Goal: Information Seeking & Learning: Check status

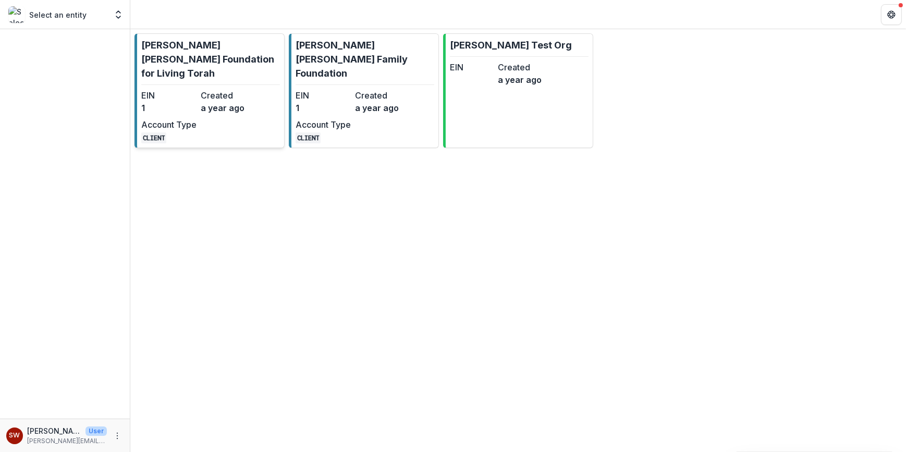
click at [201, 52] on p "[PERSON_NAME] [PERSON_NAME] Foundation for Living Torah" at bounding box center [210, 59] width 139 height 42
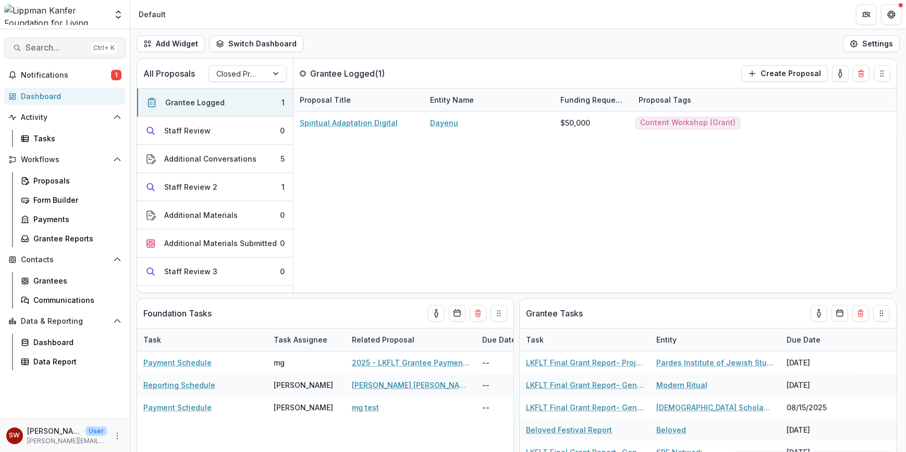
click at [68, 51] on span "Search..." at bounding box center [57, 48] width 62 height 10
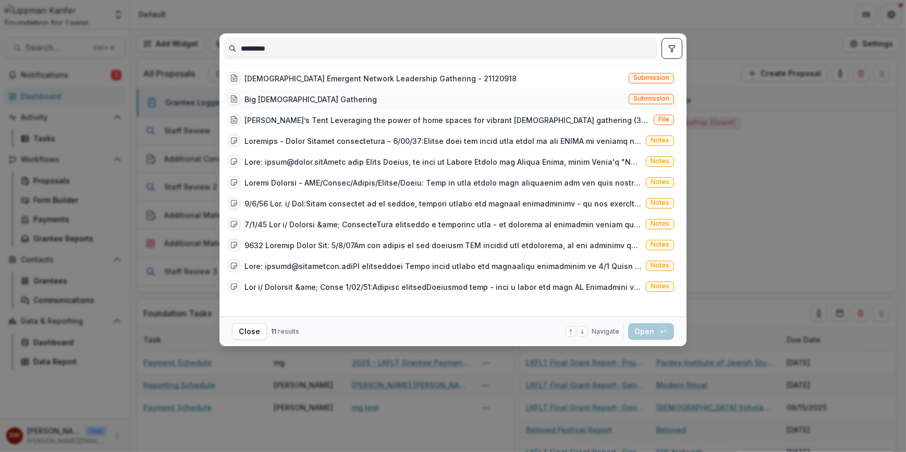
type input "*********"
click at [276, 94] on div "Big Jewish Gathering" at bounding box center [311, 99] width 132 height 11
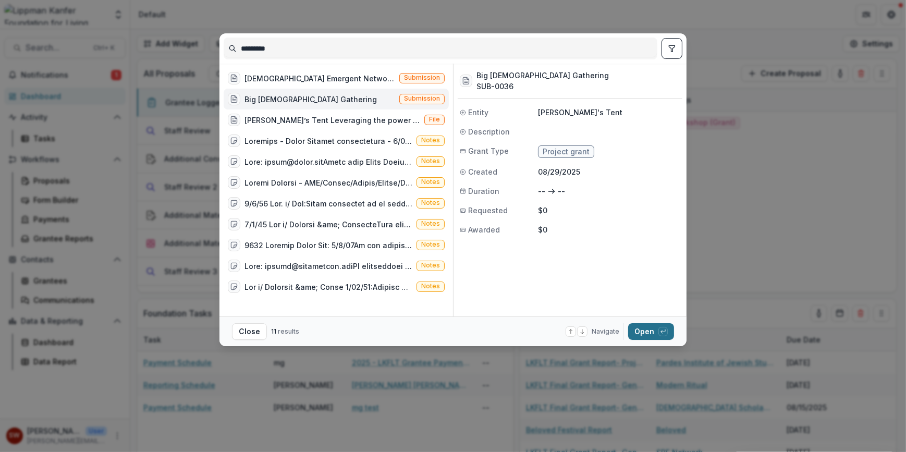
click at [641, 334] on button "Open with enter key" at bounding box center [651, 331] width 46 height 17
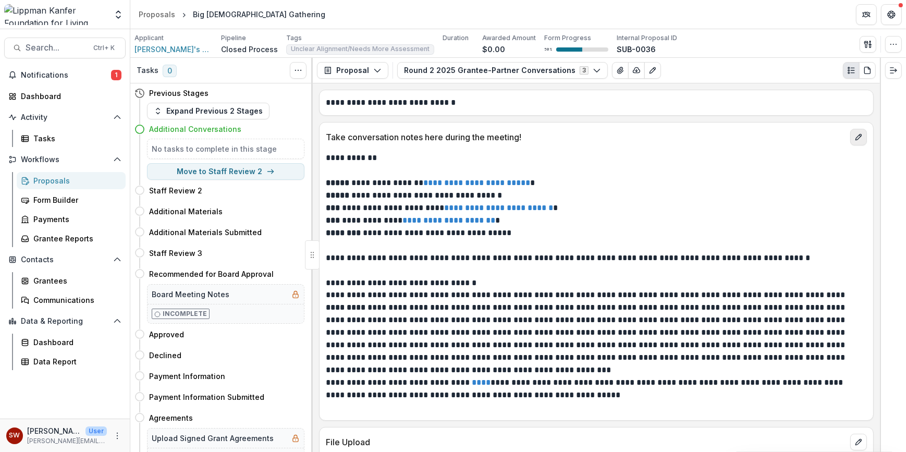
click at [859, 136] on icon "edit" at bounding box center [859, 137] width 8 height 8
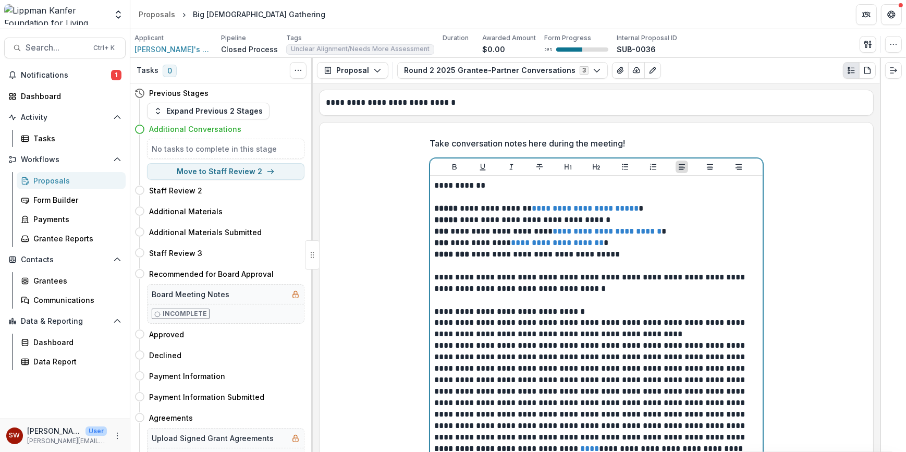
click at [558, 308] on p "**********" at bounding box center [596, 311] width 324 height 11
click at [558, 309] on p "**********" at bounding box center [596, 311] width 324 height 11
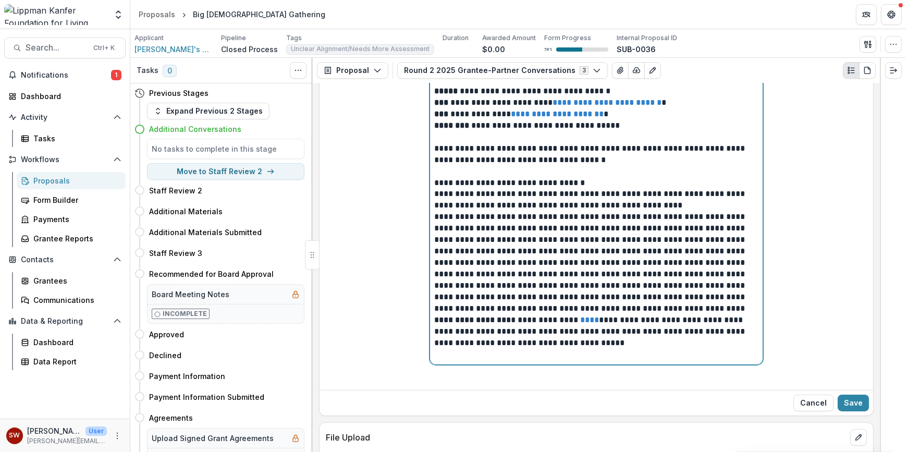
scroll to position [152, 0]
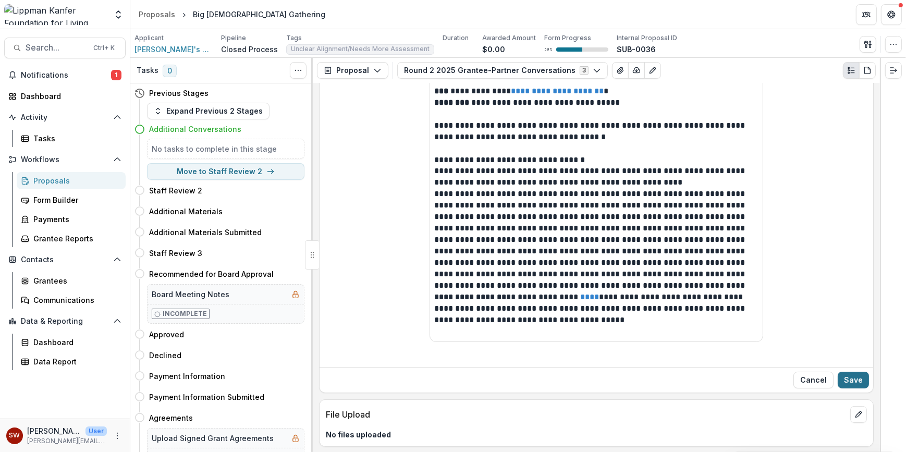
click at [855, 385] on button "Save" at bounding box center [853, 380] width 31 height 17
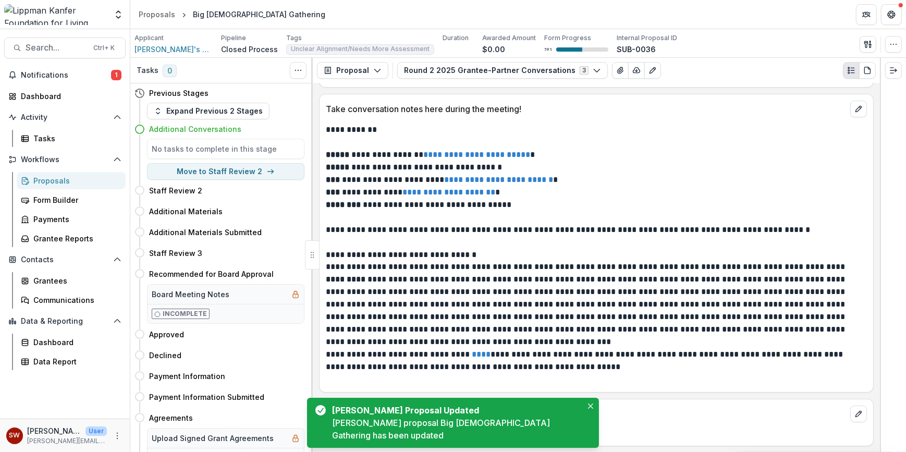
scroll to position [0, 0]
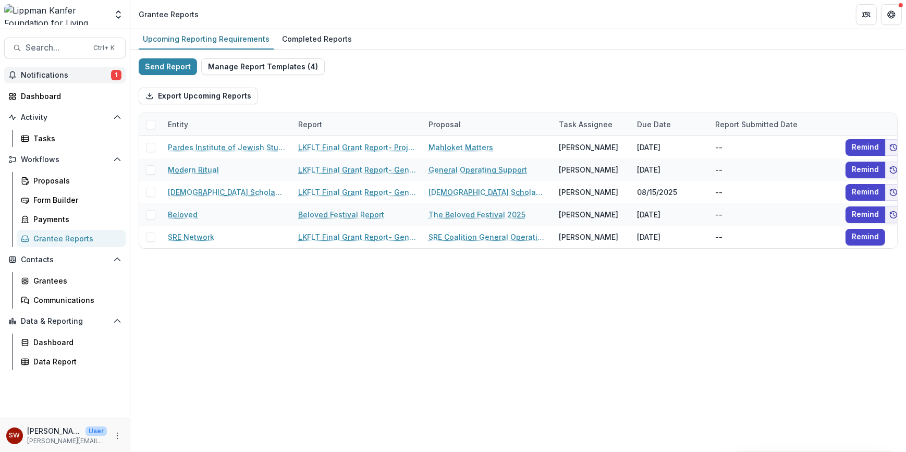
click at [100, 76] on span "Notifications" at bounding box center [66, 75] width 90 height 9
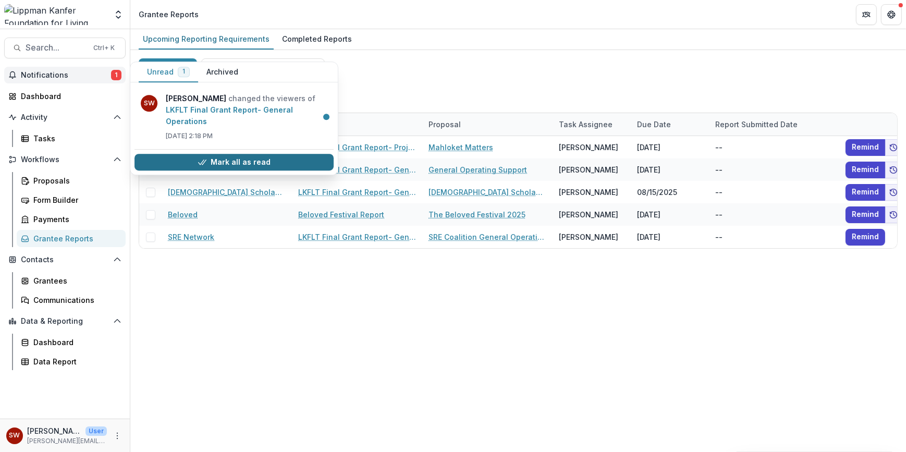
click at [273, 164] on button "Mark all as read" at bounding box center [234, 162] width 199 height 17
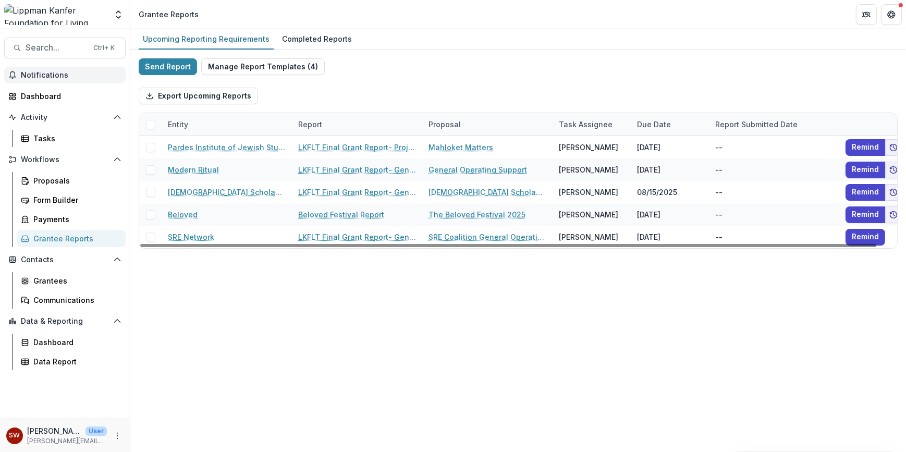
click at [449, 48] on div "Upcoming Reporting Requirements Completed Reports" at bounding box center [518, 39] width 776 height 21
click at [304, 39] on div "Completed Reports" at bounding box center [317, 38] width 78 height 15
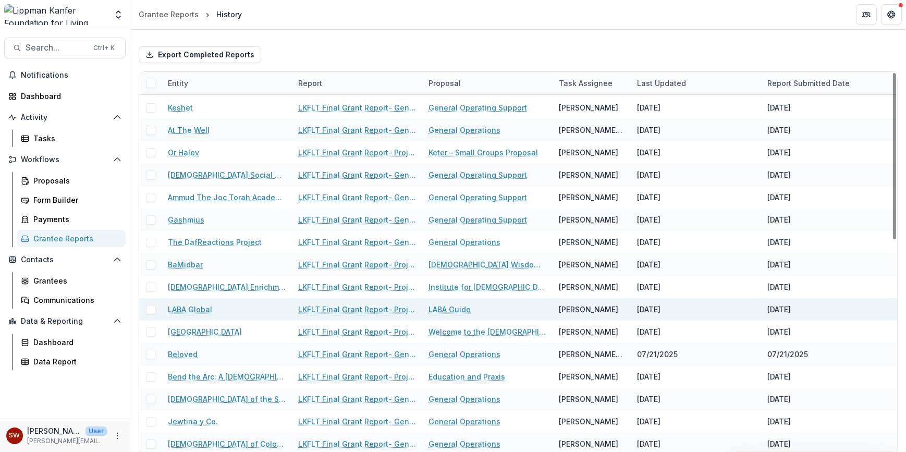
scroll to position [31, 0]
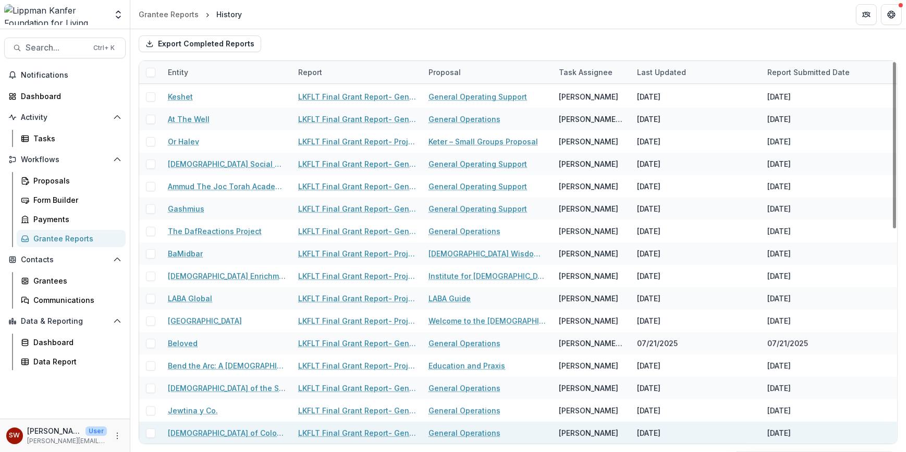
click at [151, 434] on span at bounding box center [150, 433] width 9 height 9
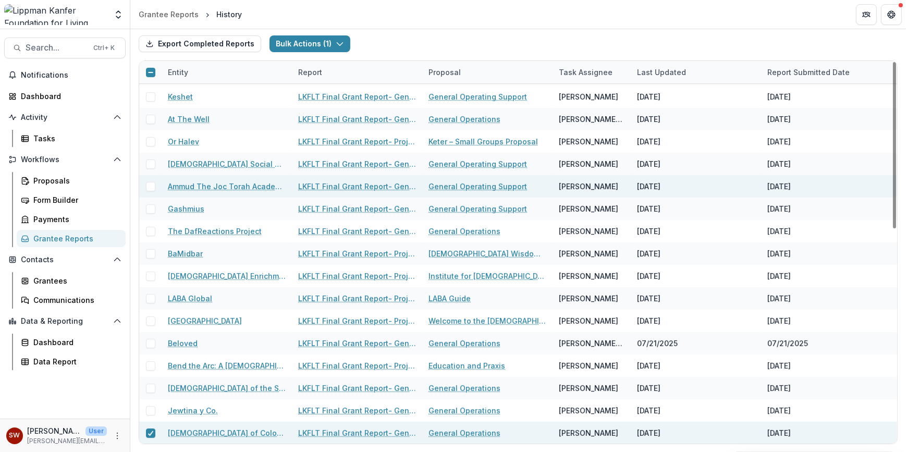
click at [152, 187] on span at bounding box center [150, 186] width 9 height 9
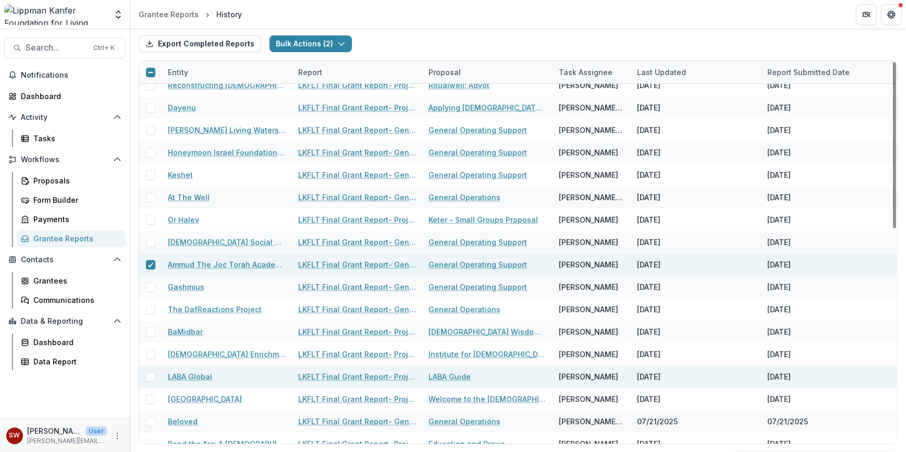
scroll to position [399, 0]
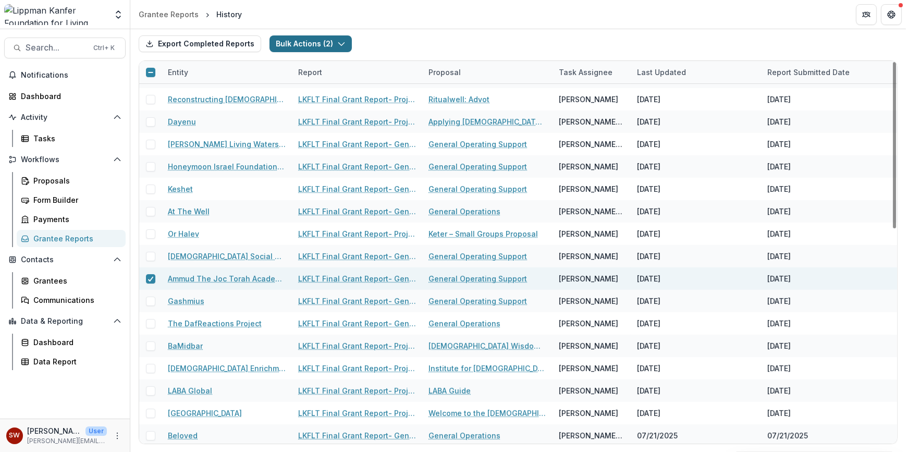
click at [331, 46] on button "Bulk Actions ( 2 )" at bounding box center [311, 43] width 82 height 17
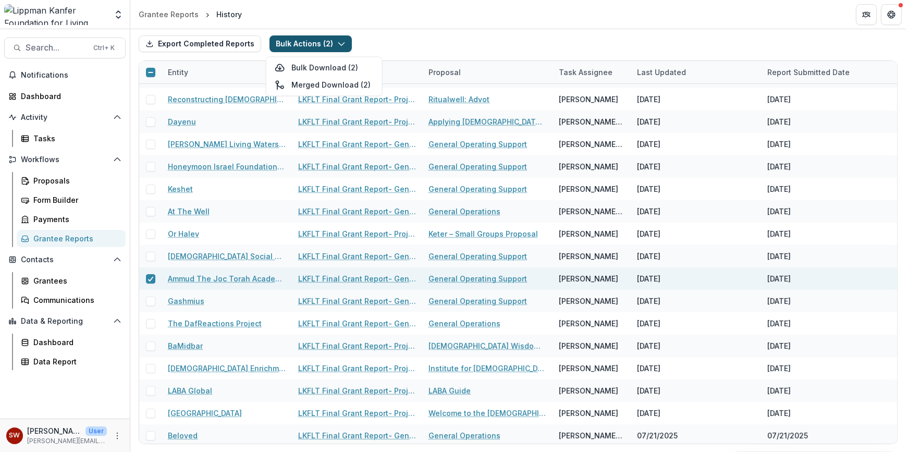
click at [422, 42] on div "Export Completed Reports Bulk Actions ( 2 ) Bulk Download ( 2 ) Merged Download…" at bounding box center [518, 43] width 759 height 33
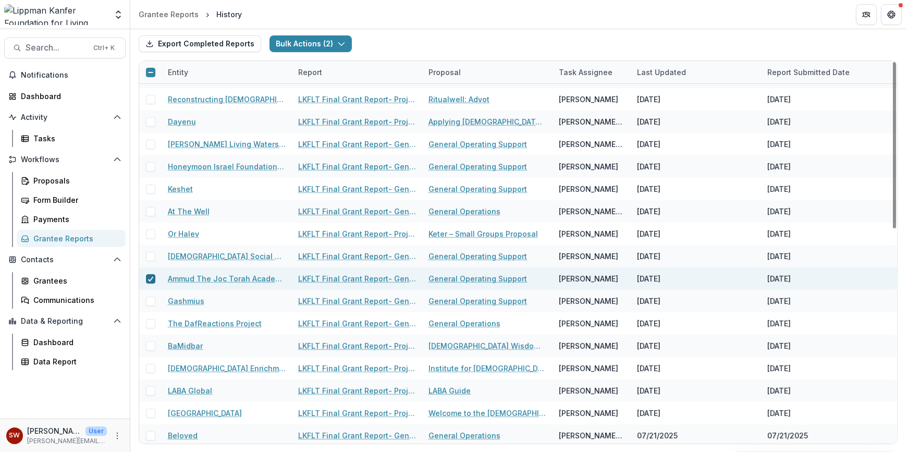
click at [148, 279] on icon at bounding box center [151, 278] width 6 height 5
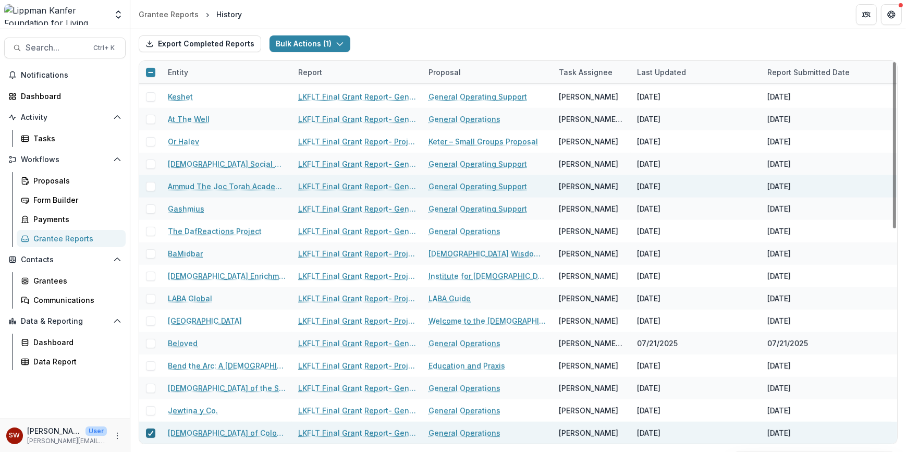
click at [151, 435] on div at bounding box center [151, 433] width 6 height 8
click at [237, 188] on link "Ammud The Joc Torah Academy Inc" at bounding box center [227, 186] width 118 height 11
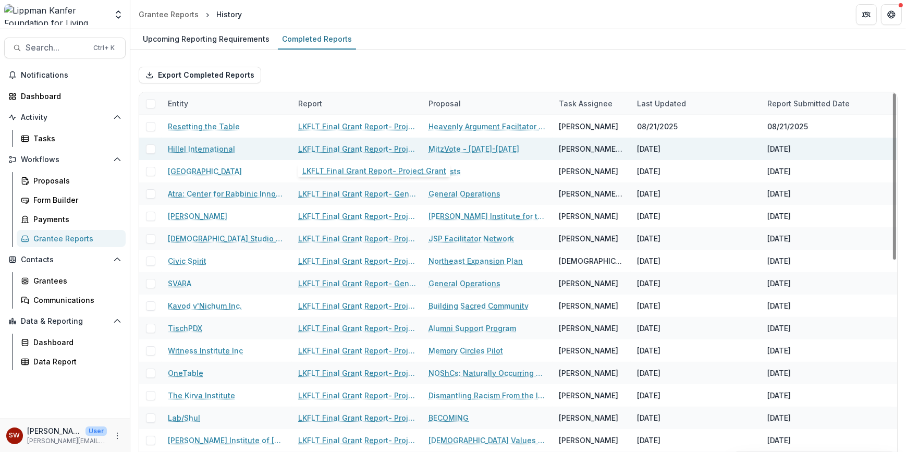
click at [388, 149] on link "LKFLT Final Grant Report- Project Grant" at bounding box center [357, 148] width 118 height 11
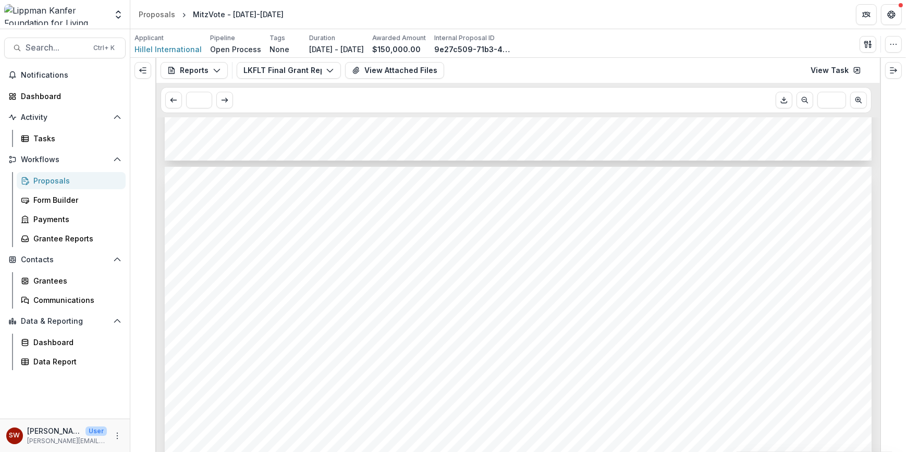
scroll to position [4033, 0]
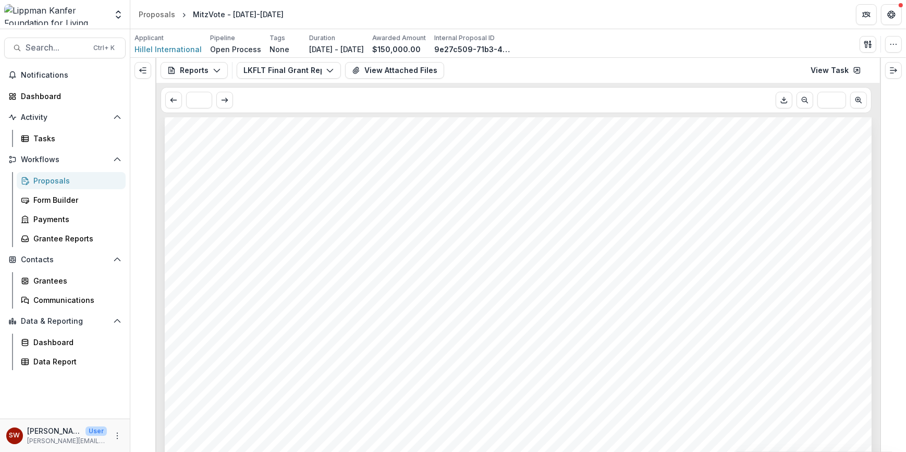
click at [288, 227] on span "MitzVote Shabbat Facilitator Guide" at bounding box center [326, 223] width 220 height 14
click at [359, 225] on span "MitzVote Shabbat Facilitator Guide" at bounding box center [326, 223] width 220 height 14
click at [412, 225] on span "MitzVote Shabbat Facilitator Guide" at bounding box center [326, 223] width 220 height 14
click at [433, 227] on span "MitzVote Shabbat Facilitator Guide" at bounding box center [326, 223] width 220 height 14
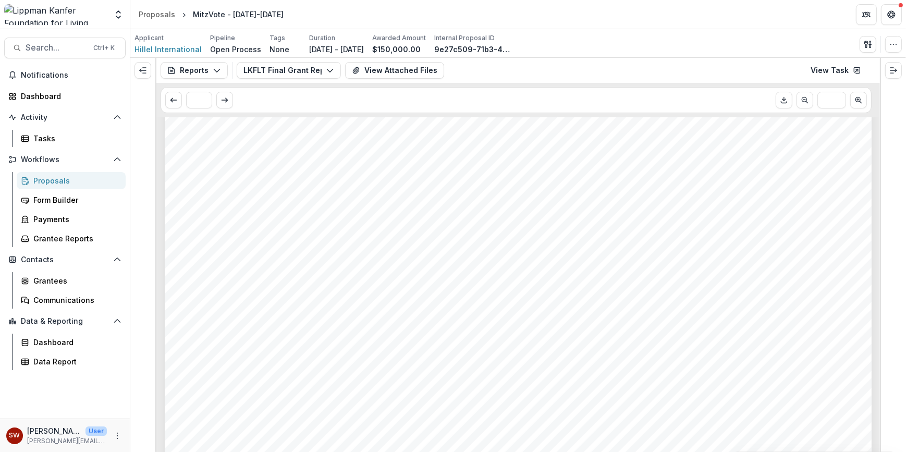
click at [271, 171] on span "MitzVote Photos" at bounding box center [268, 169] width 104 height 14
click at [292, 172] on span "MitzVote Webpage on Hillel Website" at bounding box center [331, 170] width 230 height 14
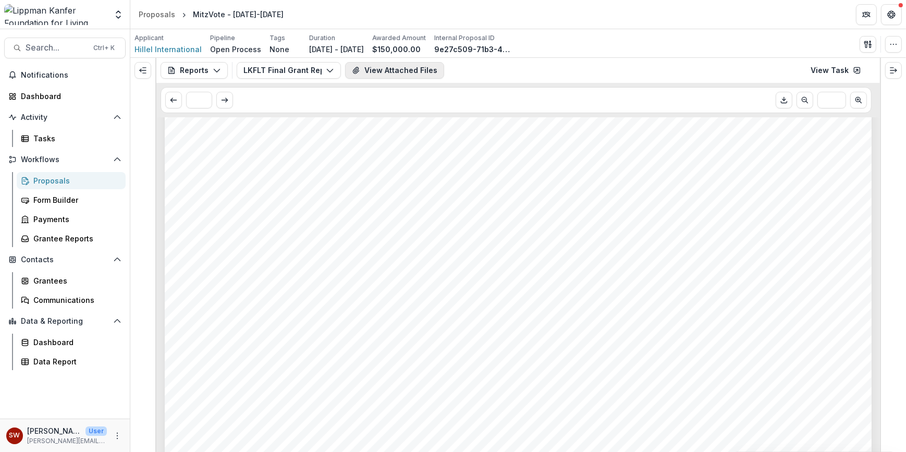
click at [367, 74] on button "View Attached Files" at bounding box center [394, 70] width 99 height 17
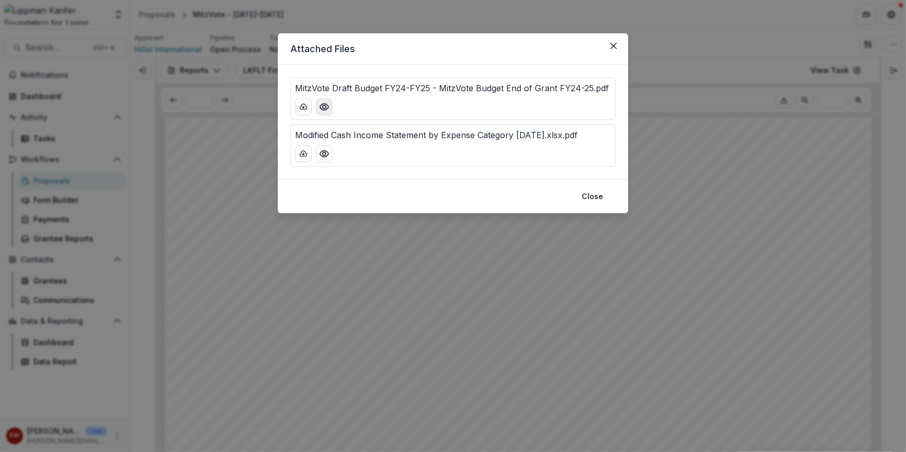
click at [322, 105] on icon "Preview MitzVote Draft Budget FY24-FY25 - MitzVote Budget End of Grant FY24-25.…" at bounding box center [324, 107] width 10 height 10
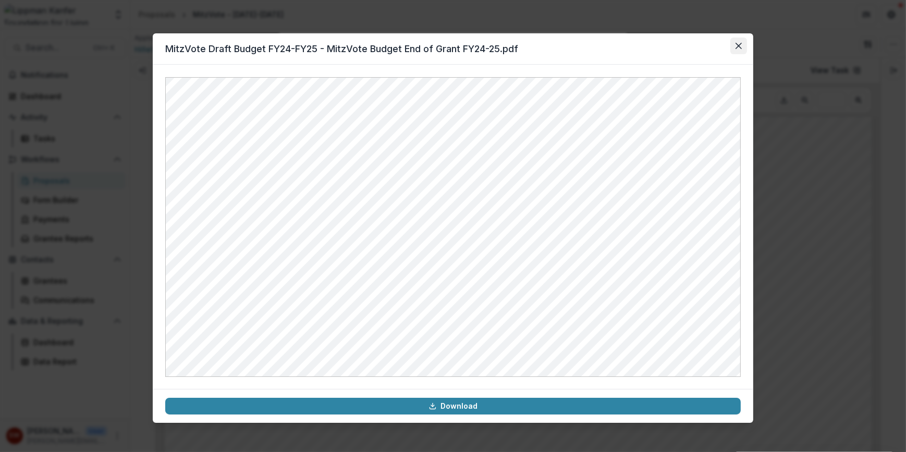
click at [733, 47] on button "Close" at bounding box center [739, 46] width 17 height 17
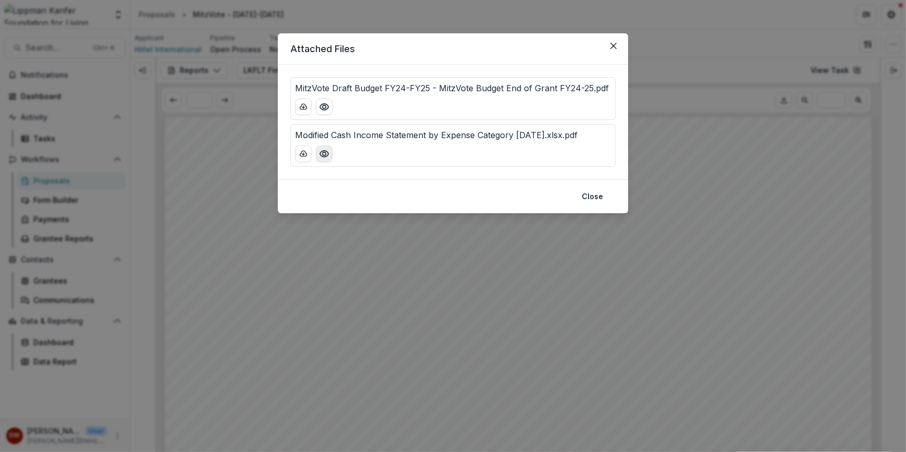
click at [329, 151] on icon "Preview Modified Cash Income Statement by Expense Category 07.28.2025.xlsx.pdf" at bounding box center [324, 154] width 10 height 10
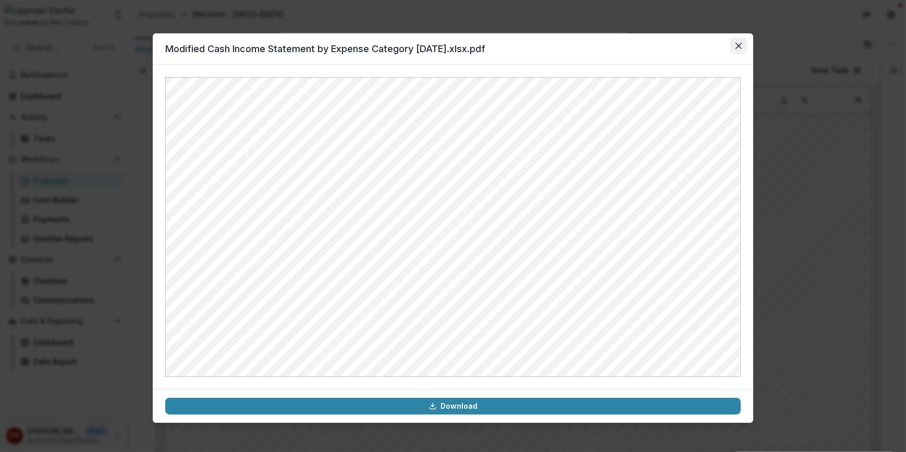
click at [737, 43] on icon "Close" at bounding box center [739, 46] width 6 height 6
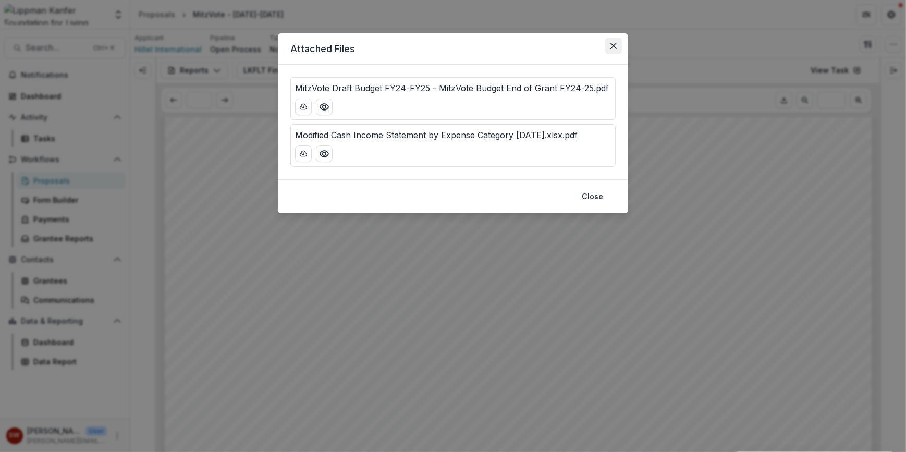
click at [614, 40] on button "Close" at bounding box center [613, 46] width 17 height 17
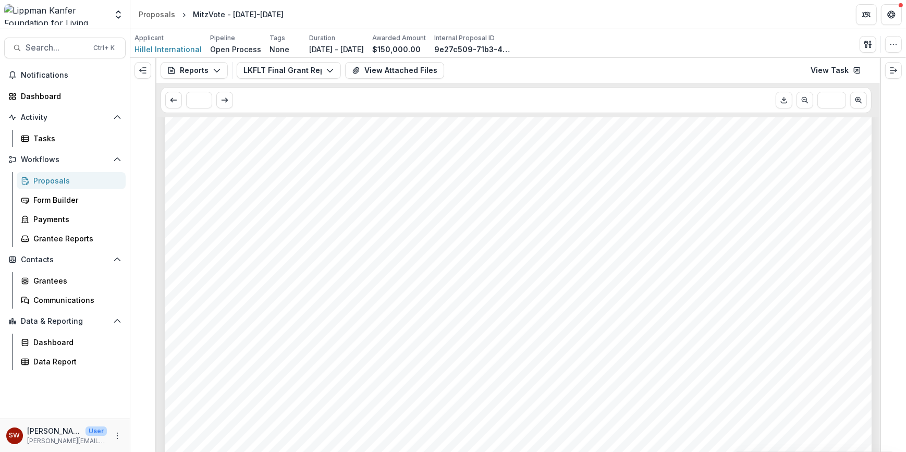
scroll to position [4040, 0]
click at [390, 219] on span "MitzVote Shabbat Facilitator Guide" at bounding box center [326, 217] width 220 height 14
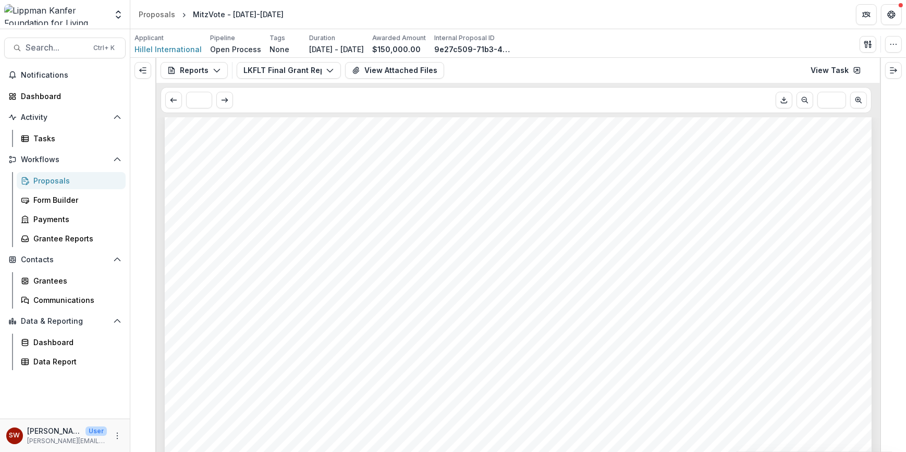
click at [390, 219] on span "MitzVote Shabbat Facilitator Guide" at bounding box center [326, 217] width 220 height 14
click at [784, 100] on line "Download PDF" at bounding box center [784, 100] width 0 height 4
click at [894, 72] on icon "Expand right" at bounding box center [894, 70] width 8 height 8
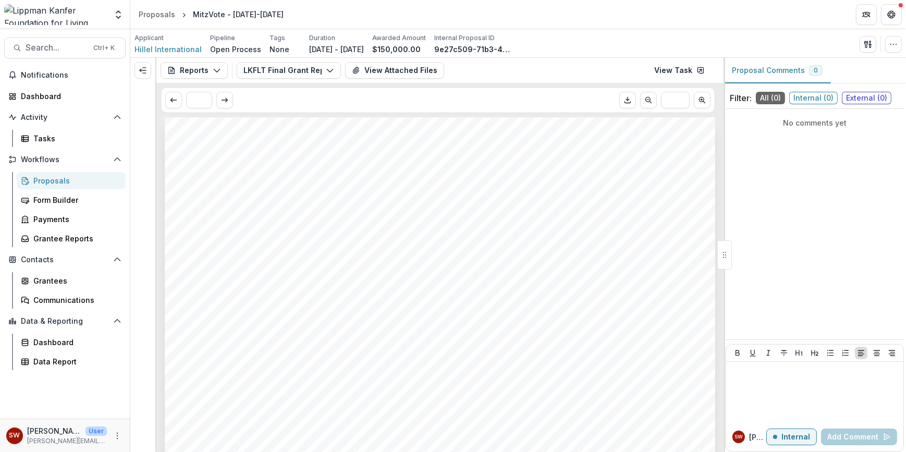
click at [850, 96] on span "External ( 0 )" at bounding box center [867, 98] width 50 height 13
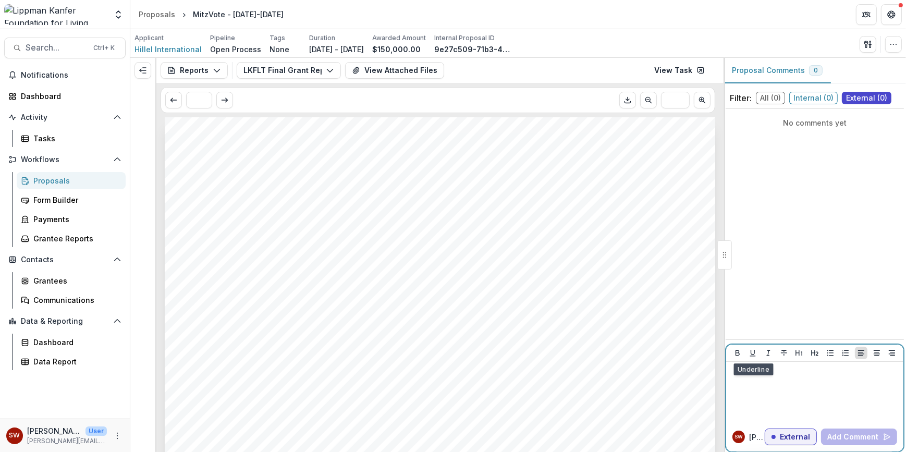
click at [756, 371] on p at bounding box center [815, 371] width 169 height 11
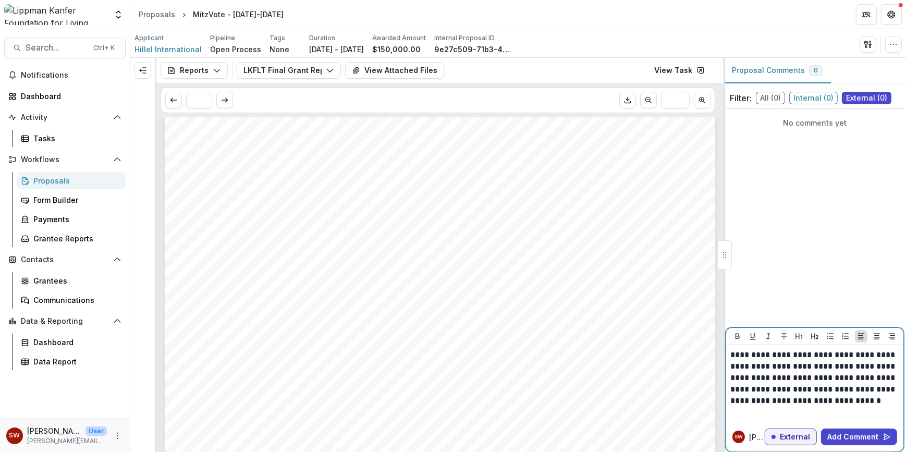
scroll to position [3590, 0]
click at [750, 366] on p "**********" at bounding box center [815, 383] width 169 height 69
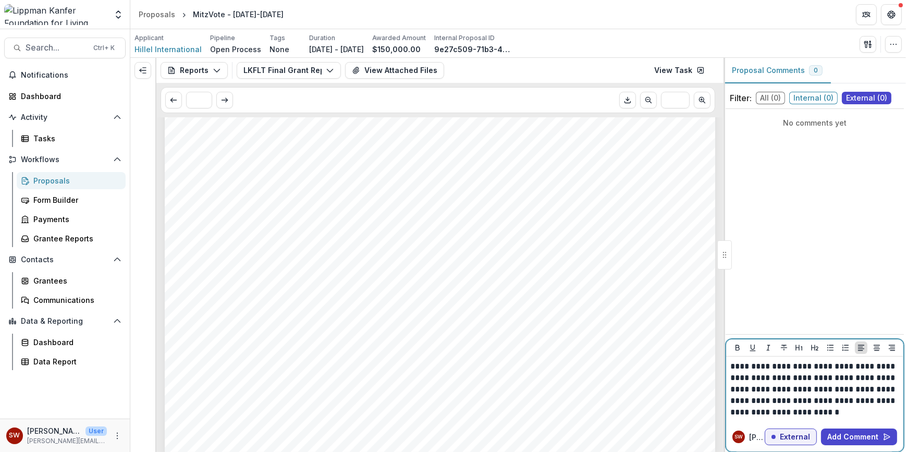
click at [799, 379] on p "**********" at bounding box center [815, 389] width 169 height 57
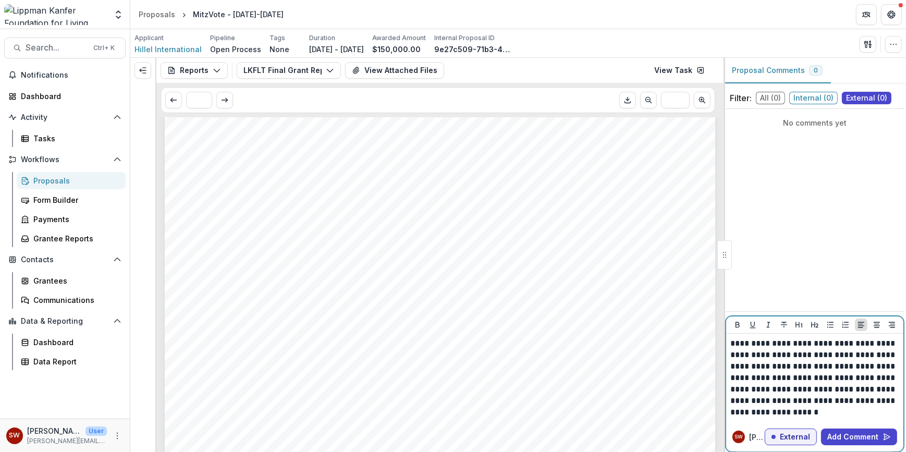
click at [816, 385] on p "**********" at bounding box center [815, 378] width 169 height 80
click at [817, 379] on p "**********" at bounding box center [815, 378] width 169 height 80
drag, startPoint x: 817, startPoint y: 379, endPoint x: 785, endPoint y: 407, distance: 42.5
click at [785, 407] on p "**********" at bounding box center [815, 378] width 169 height 80
drag, startPoint x: 865, startPoint y: 437, endPoint x: 860, endPoint y: 361, distance: 76.8
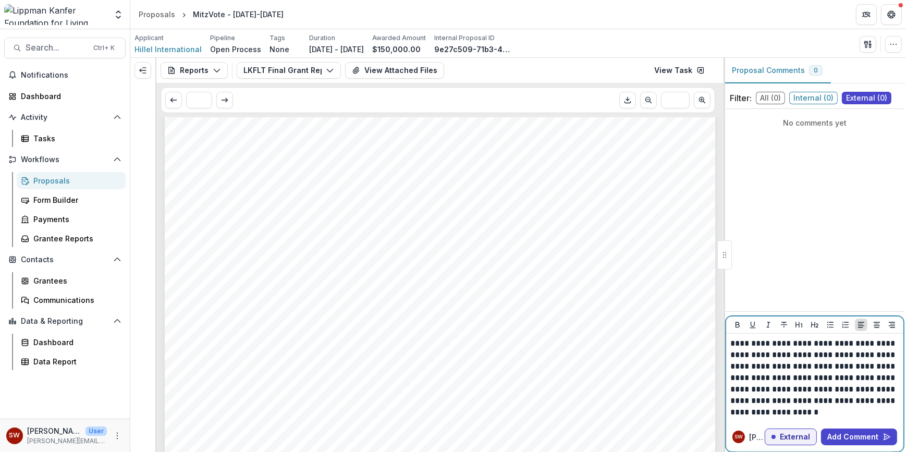
click at [860, 361] on div "**********" at bounding box center [815, 384] width 178 height 136
click at [845, 344] on p "**********" at bounding box center [815, 378] width 169 height 80
click at [867, 435] on button "Add Comment" at bounding box center [859, 437] width 76 height 17
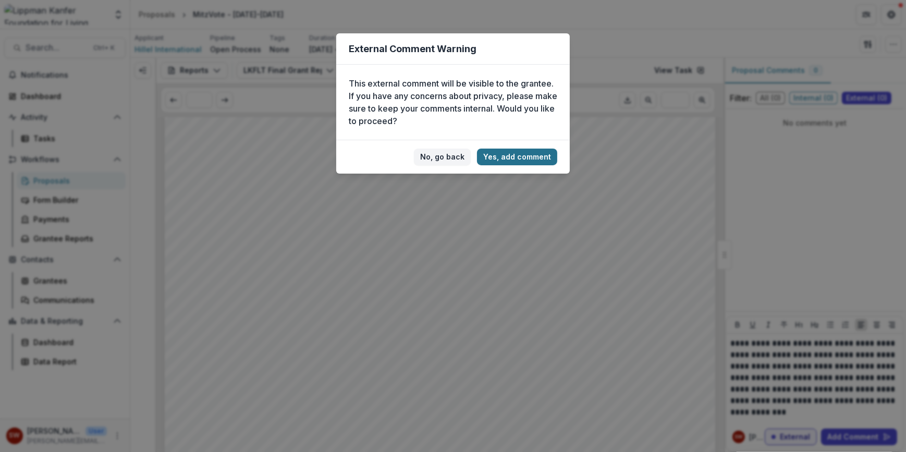
click at [545, 160] on button "Yes, add comment" at bounding box center [517, 157] width 80 height 17
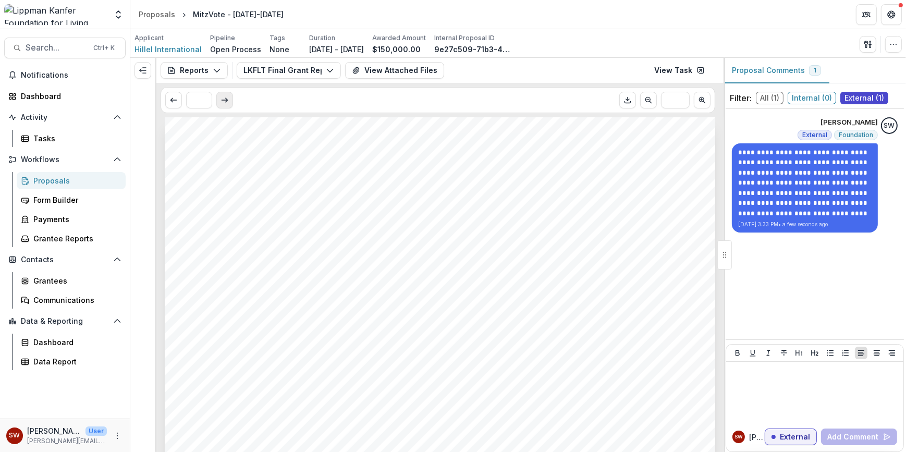
click at [225, 101] on icon "Scroll to next page" at bounding box center [225, 100] width 8 height 8
type input "*"
click at [183, 69] on button "Reports" at bounding box center [194, 70] width 67 height 17
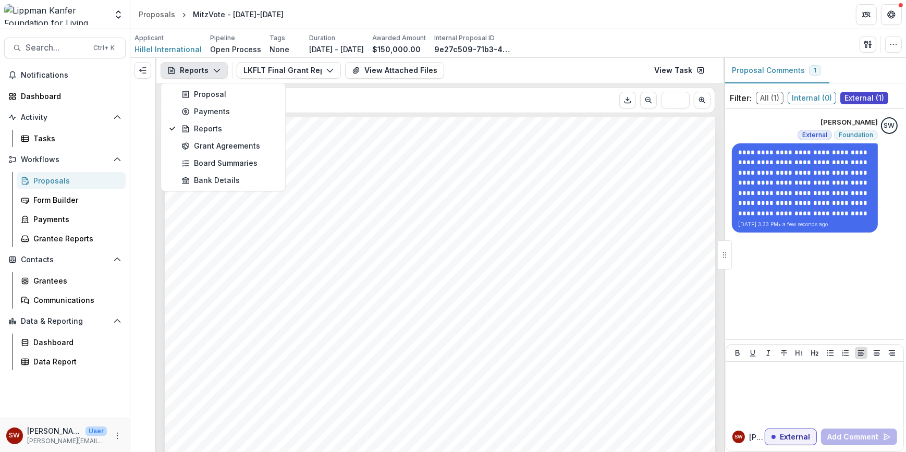
click at [183, 69] on button "Reports" at bounding box center [194, 70] width 67 height 17
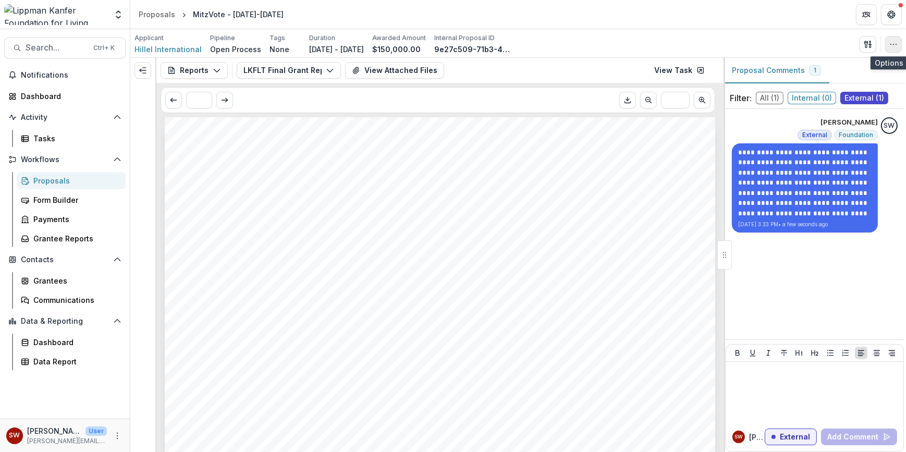
click at [892, 47] on icon "button" at bounding box center [894, 44] width 8 height 8
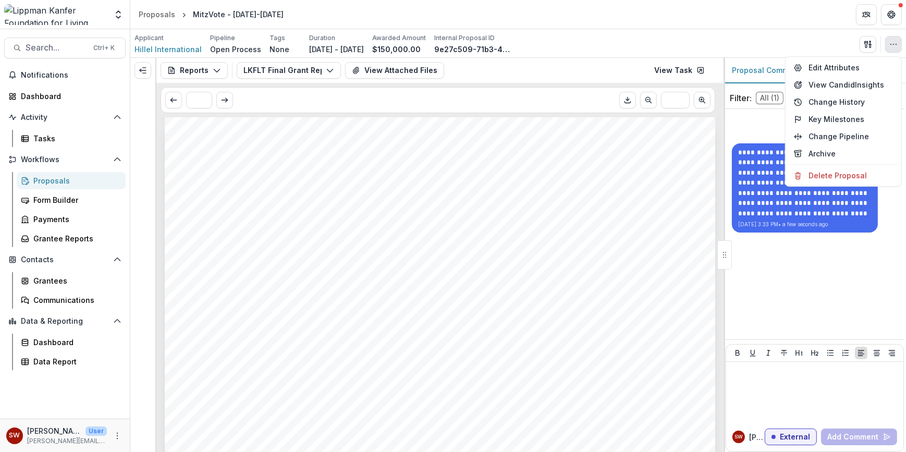
click at [892, 47] on icon "button" at bounding box center [894, 44] width 8 height 8
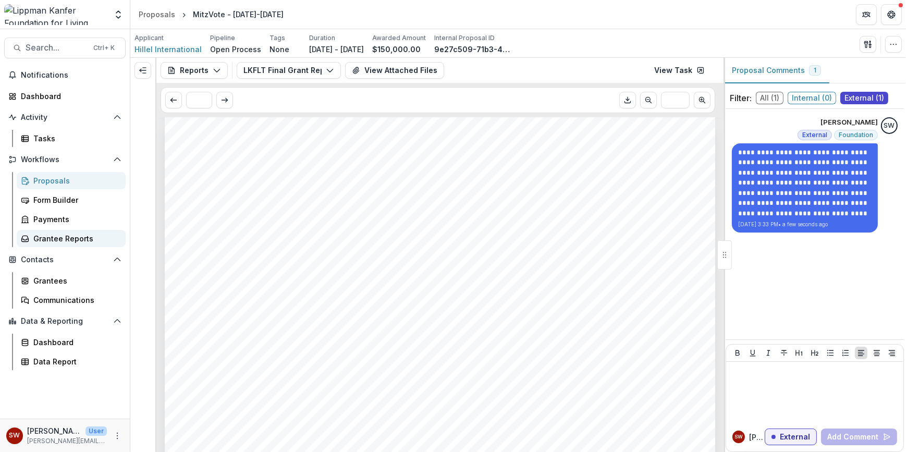
click at [59, 242] on div "Grantee Reports" at bounding box center [75, 238] width 84 height 11
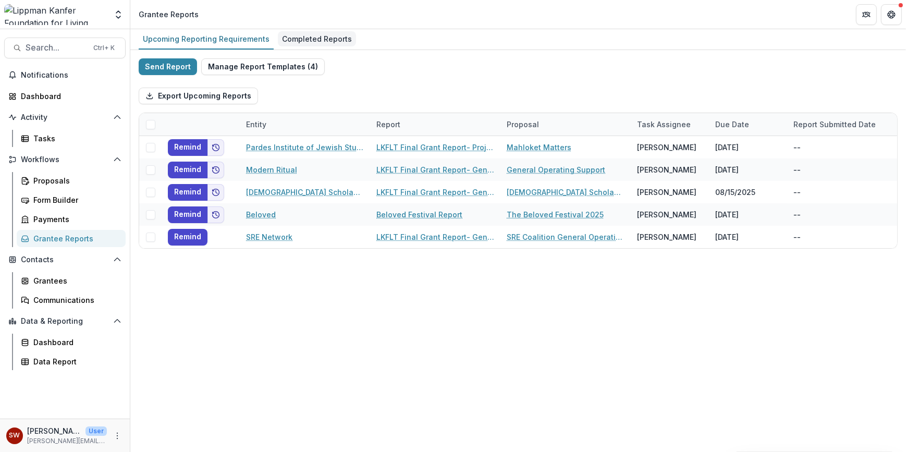
click at [307, 35] on div "Completed Reports" at bounding box center [317, 38] width 78 height 15
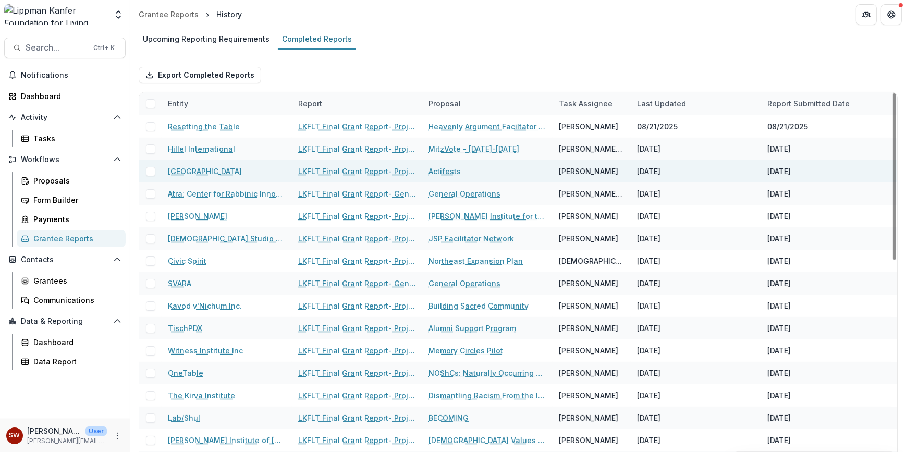
click at [151, 171] on span at bounding box center [150, 171] width 9 height 9
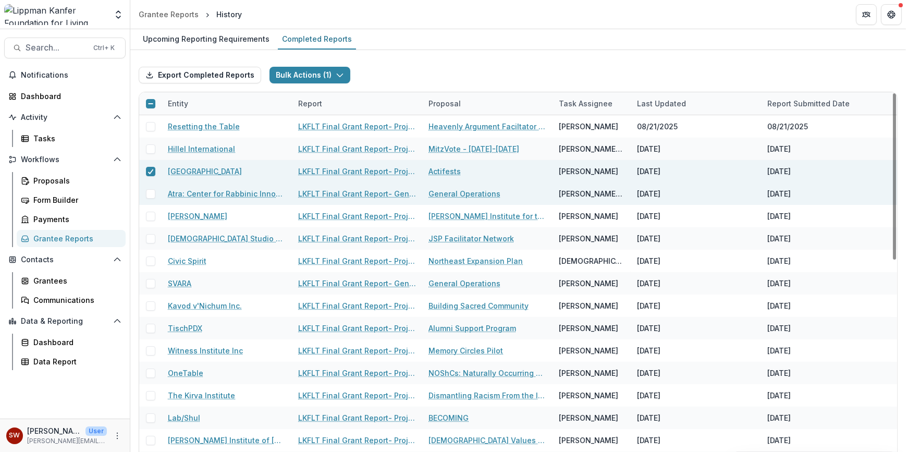
click at [149, 197] on span at bounding box center [150, 193] width 9 height 9
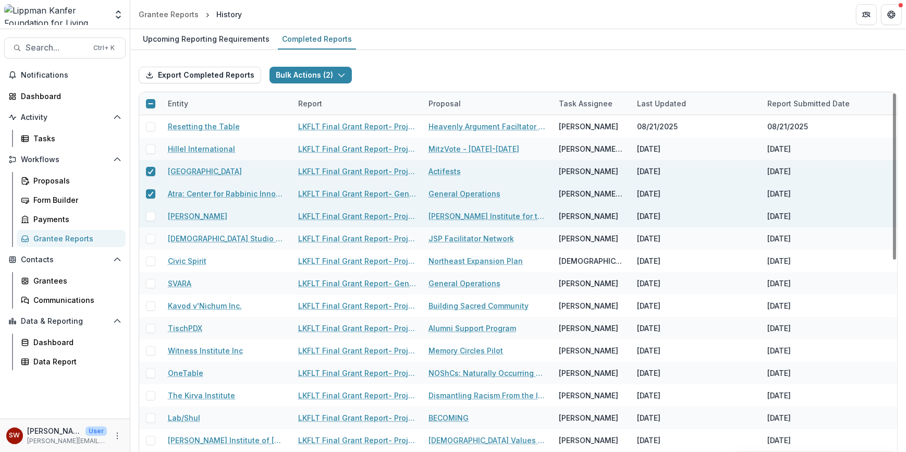
click at [154, 215] on span at bounding box center [150, 216] width 9 height 9
click at [327, 72] on button "Bulk Actions ( 3 )" at bounding box center [311, 75] width 82 height 17
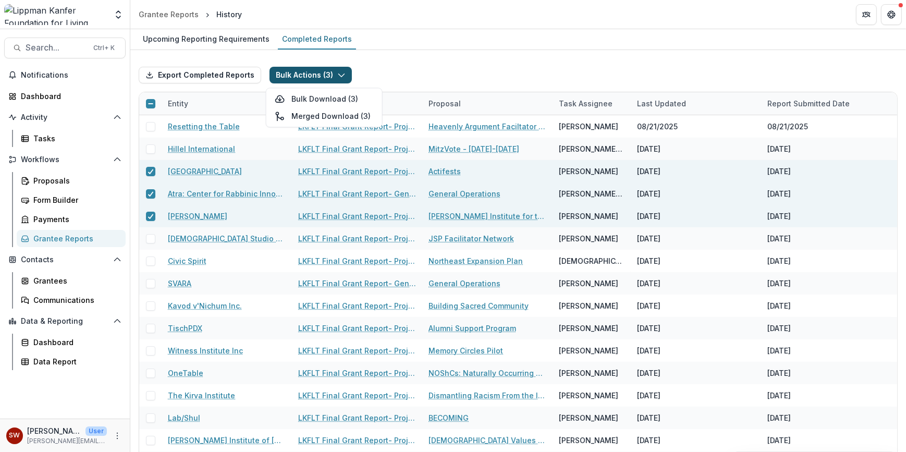
click at [327, 72] on button "Bulk Actions ( 3 )" at bounding box center [311, 75] width 82 height 17
click at [151, 172] on polyline at bounding box center [150, 171] width 5 height 4
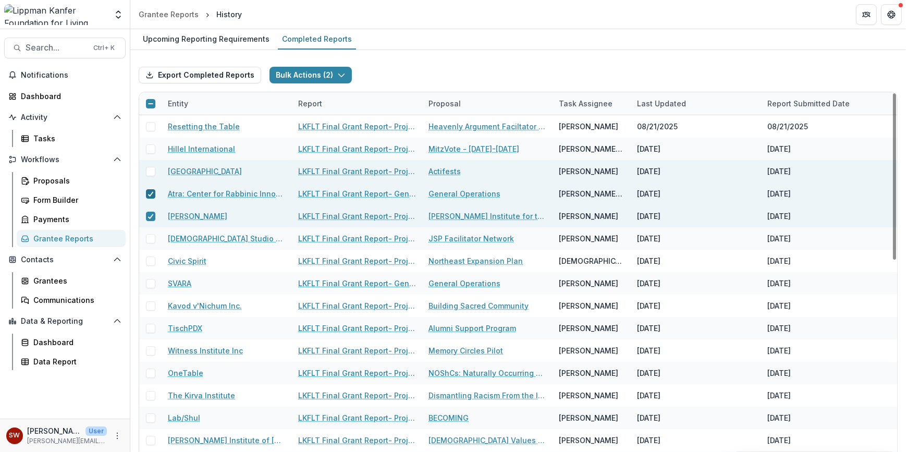
click at [150, 197] on div at bounding box center [151, 194] width 6 height 8
click at [150, 218] on icon at bounding box center [151, 216] width 6 height 5
click at [351, 171] on link "LKFLT Final Grant Report- Project Grant" at bounding box center [357, 171] width 118 height 11
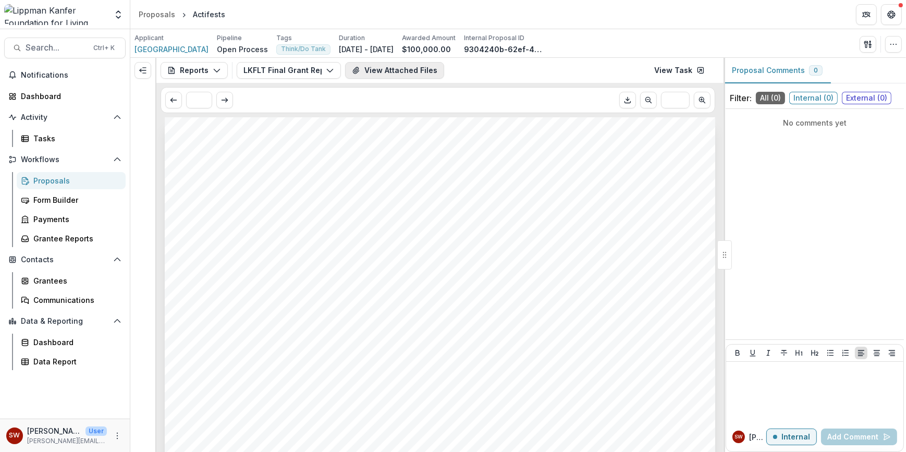
click at [399, 69] on button "View Attached Files" at bounding box center [394, 70] width 99 height 17
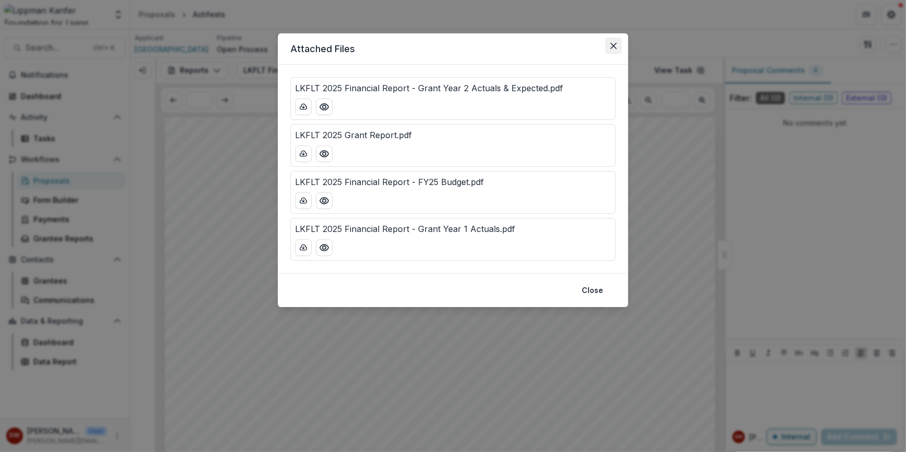
click at [611, 50] on button "Close" at bounding box center [613, 46] width 17 height 17
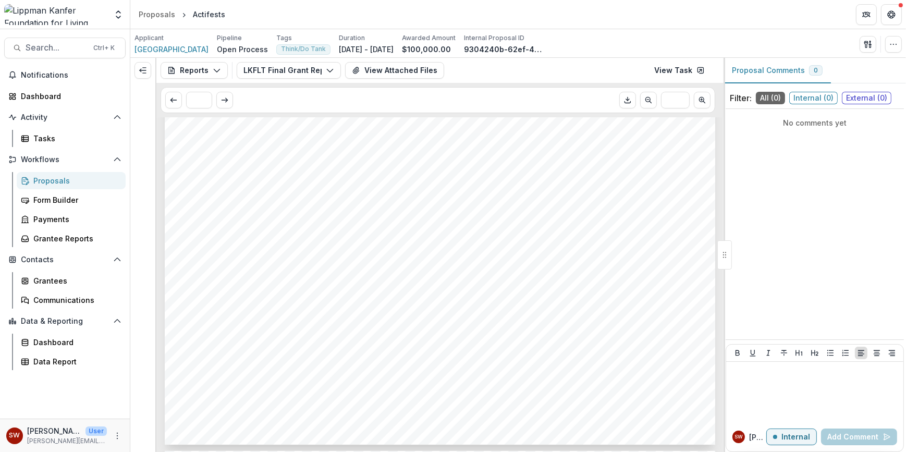
scroll to position [1238, 0]
click at [297, 275] on span "https://ayinpress.org/an-invitation-to-shapeshift-a-talmudo-poetic-conversation…" at bounding box center [256, 271] width 117 height 11
click at [315, 231] on span "https://theshalomcenter.org/tentofmourning" at bounding box center [256, 227] width 117 height 11
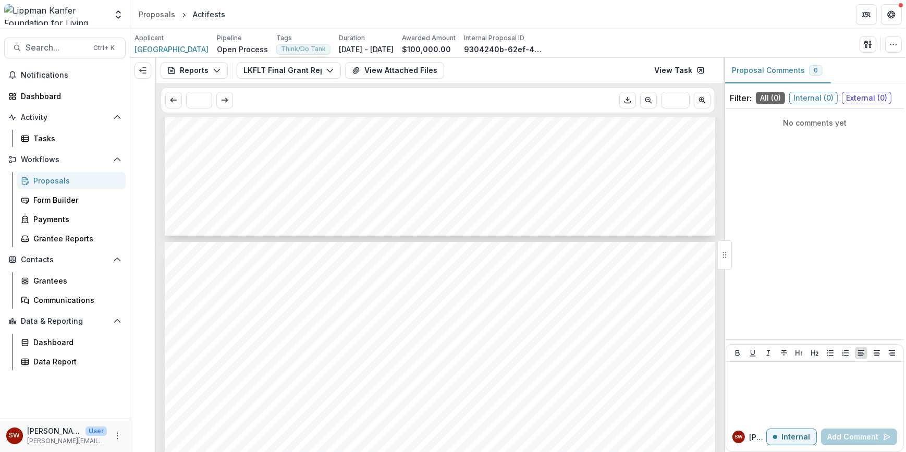
scroll to position [1249, 0]
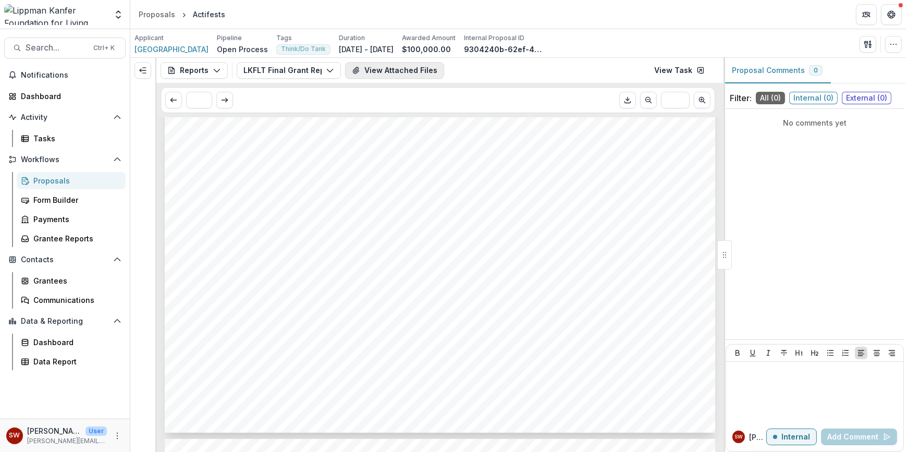
click at [387, 68] on button "View Attached Files" at bounding box center [394, 70] width 99 height 17
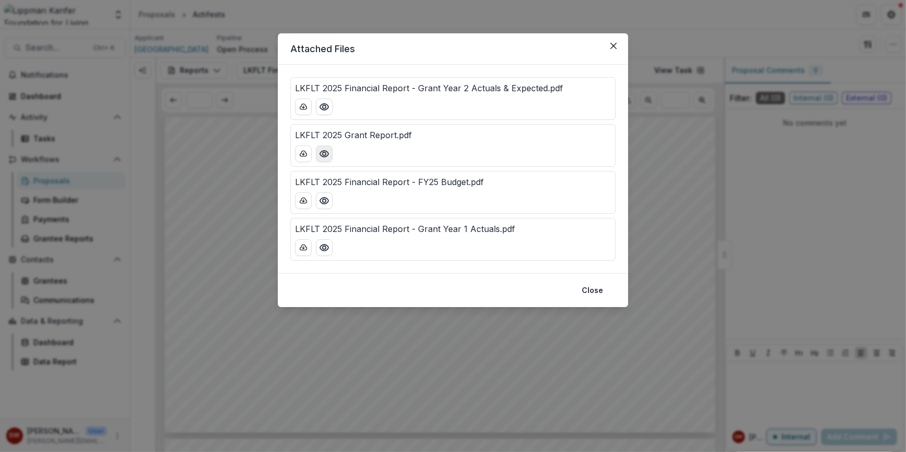
click at [325, 157] on icon "Preview LKFLT 2025 Grant Report.pdf" at bounding box center [324, 154] width 10 height 10
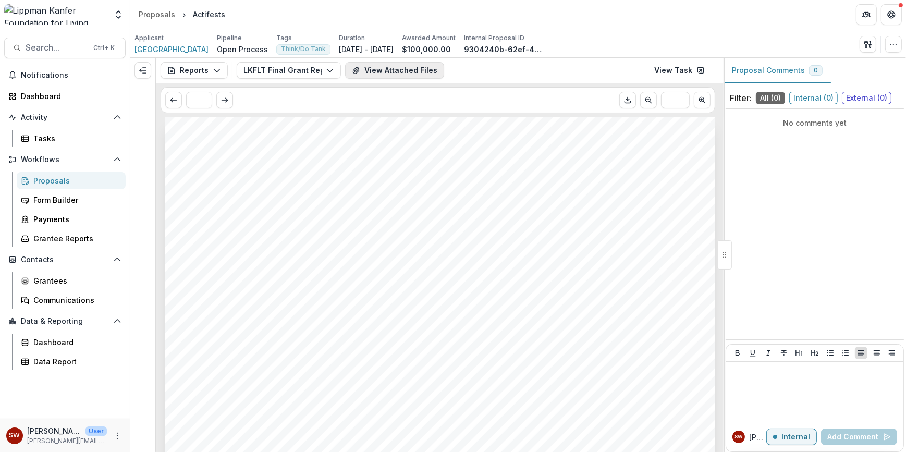
click at [389, 71] on button "View Attached Files" at bounding box center [394, 70] width 99 height 17
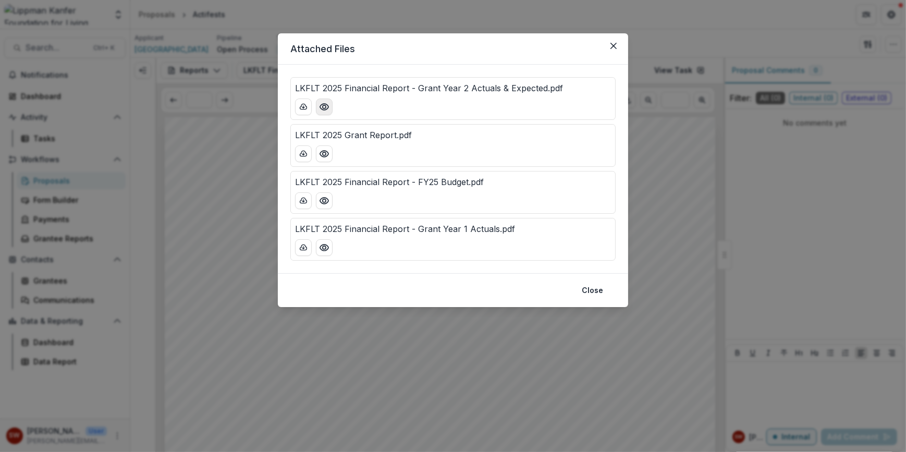
click at [327, 103] on icon "Preview LKFLT 2025 Financial Report - Grant Year 2 Actuals & Expected.pdf" at bounding box center [324, 107] width 10 height 10
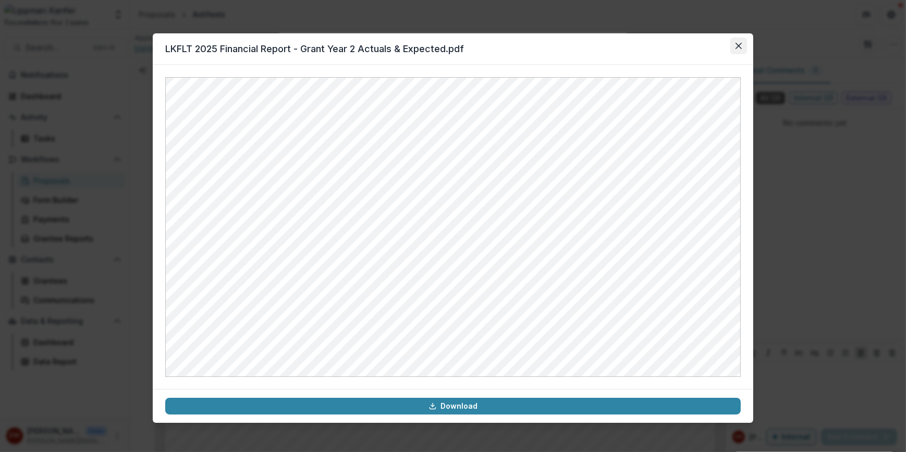
click at [745, 48] on button "Close" at bounding box center [739, 46] width 17 height 17
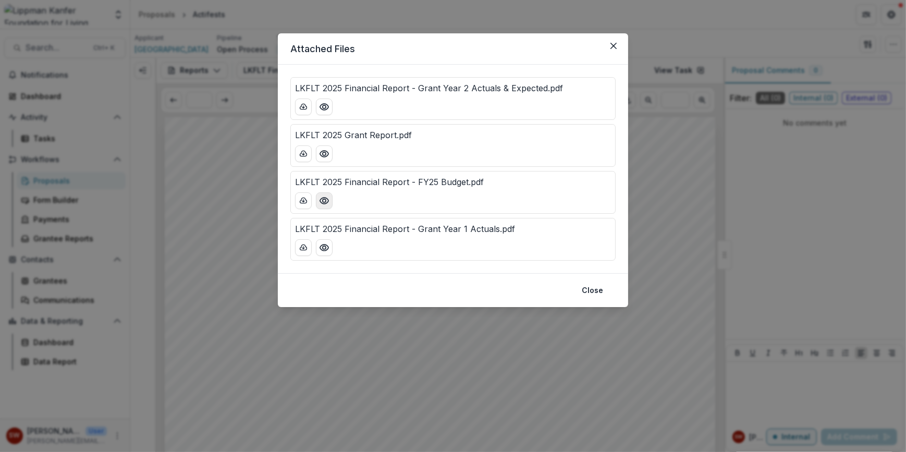
click at [329, 200] on icon "Preview LKFLT 2025 Financial Report - FY25 Budget.pdf" at bounding box center [324, 201] width 8 height 6
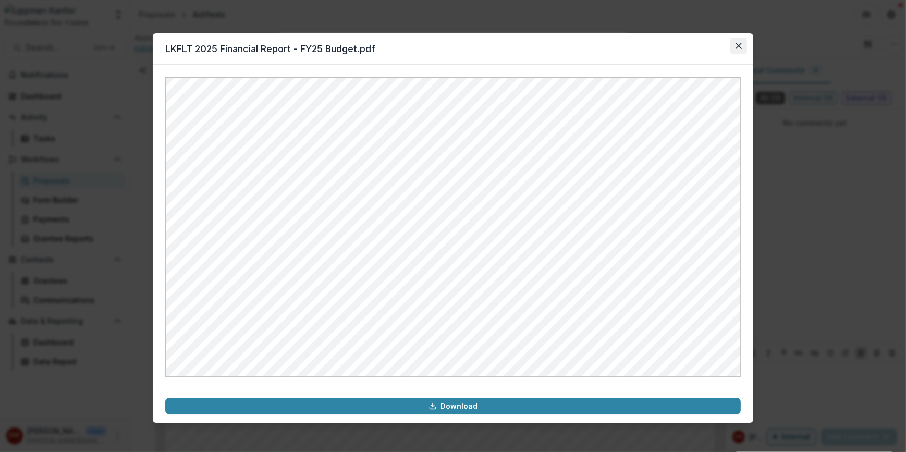
click at [743, 45] on button "Close" at bounding box center [739, 46] width 17 height 17
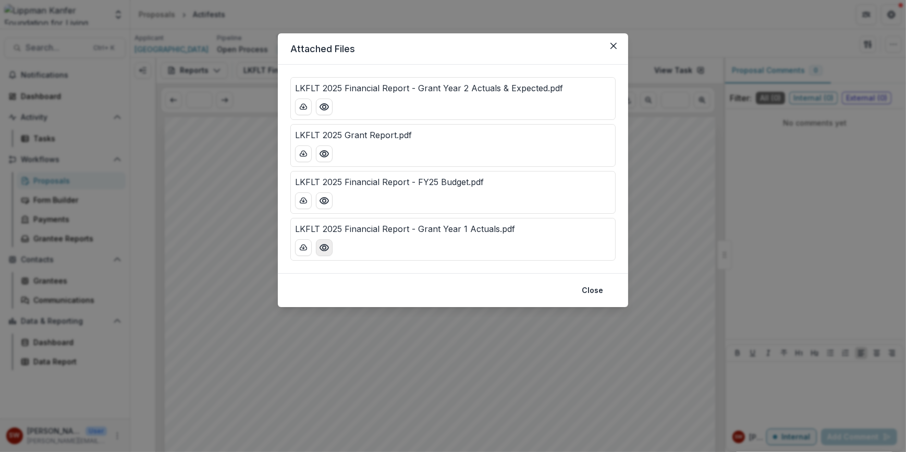
click at [322, 254] on button "Preview LKFLT 2025 Financial Report - Grant Year 1 Actuals.pdf" at bounding box center [324, 247] width 17 height 17
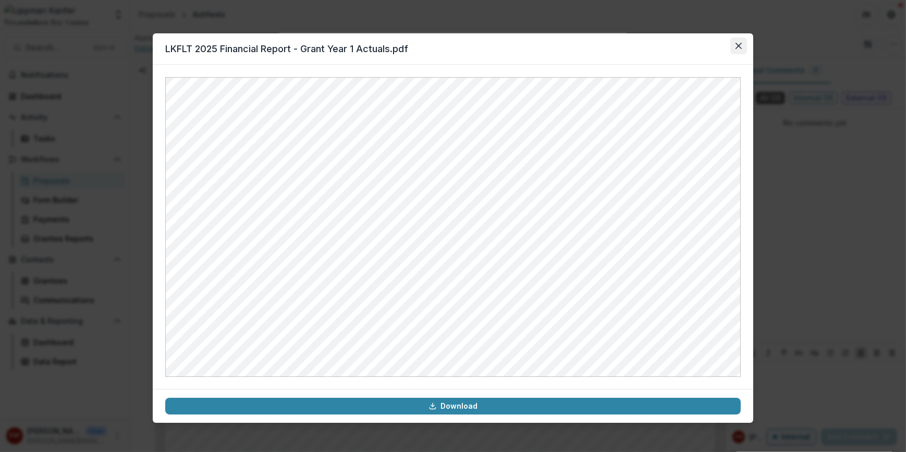
click at [739, 51] on button "Close" at bounding box center [739, 46] width 17 height 17
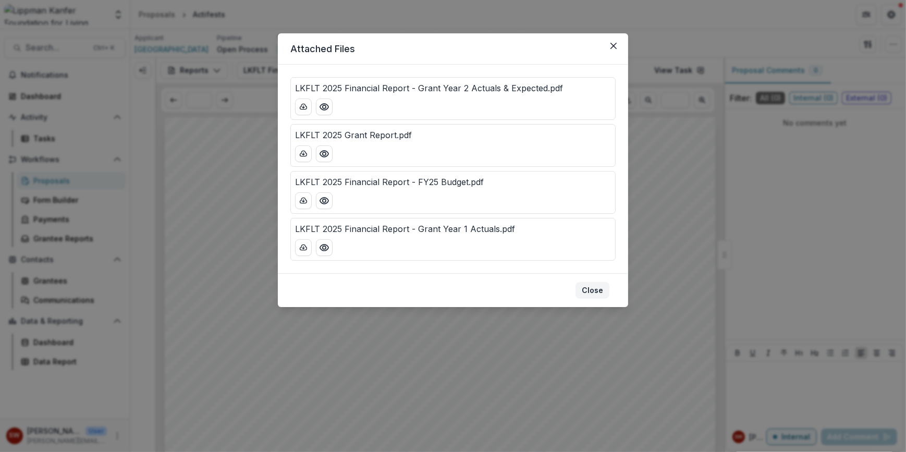
click at [594, 296] on button "Close" at bounding box center [593, 290] width 34 height 17
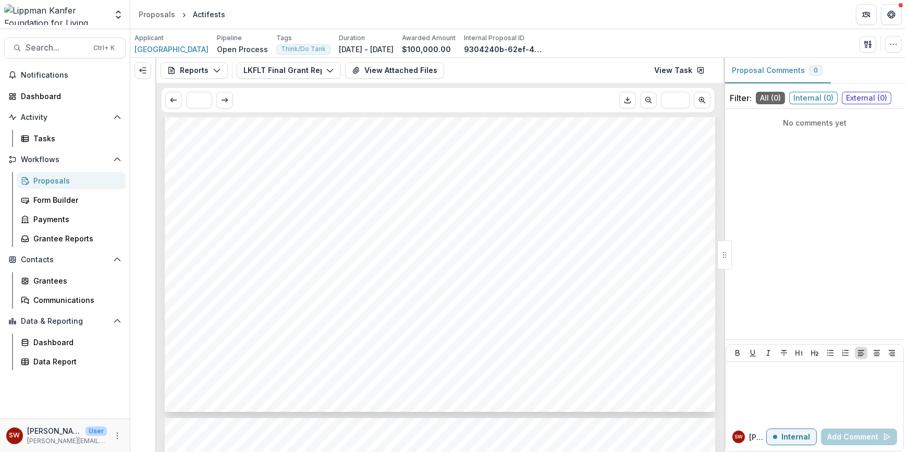
scroll to position [1272, 0]
click at [784, 384] on div at bounding box center [815, 392] width 169 height 52
click at [859, 94] on span "External ( 0 )" at bounding box center [867, 98] width 50 height 13
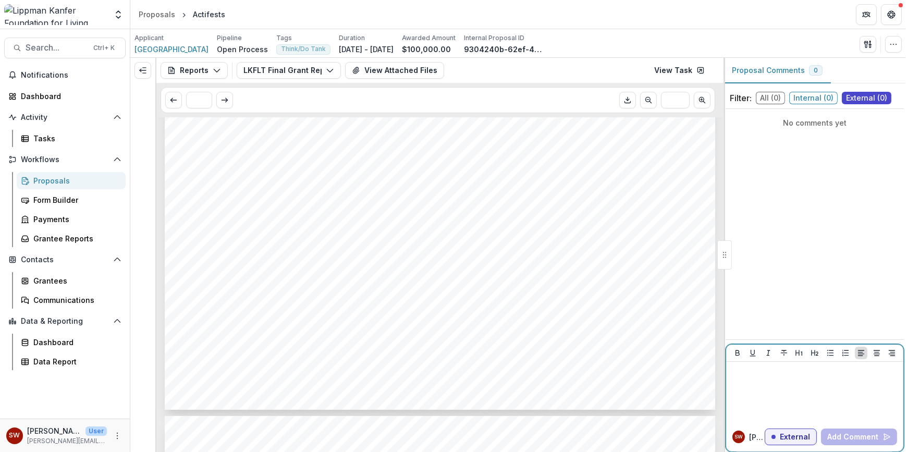
click at [782, 375] on p at bounding box center [815, 371] width 169 height 11
click at [860, 390] on button "[PERSON_NAME]" at bounding box center [856, 391] width 70 height 17
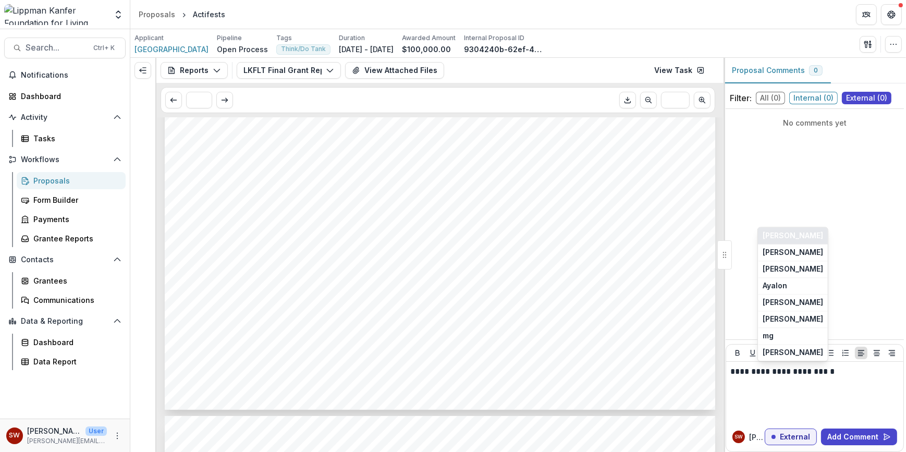
click at [768, 237] on button "[PERSON_NAME]" at bounding box center [793, 235] width 70 height 17
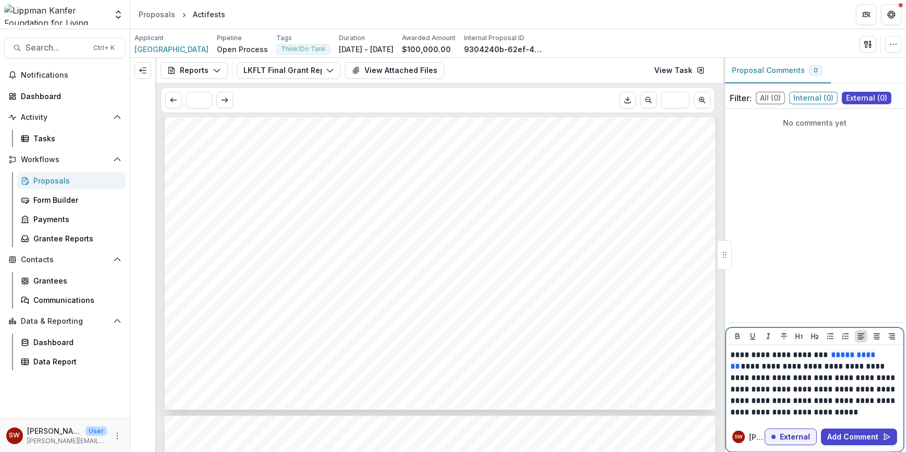
click at [825, 380] on p "**********" at bounding box center [815, 383] width 169 height 69
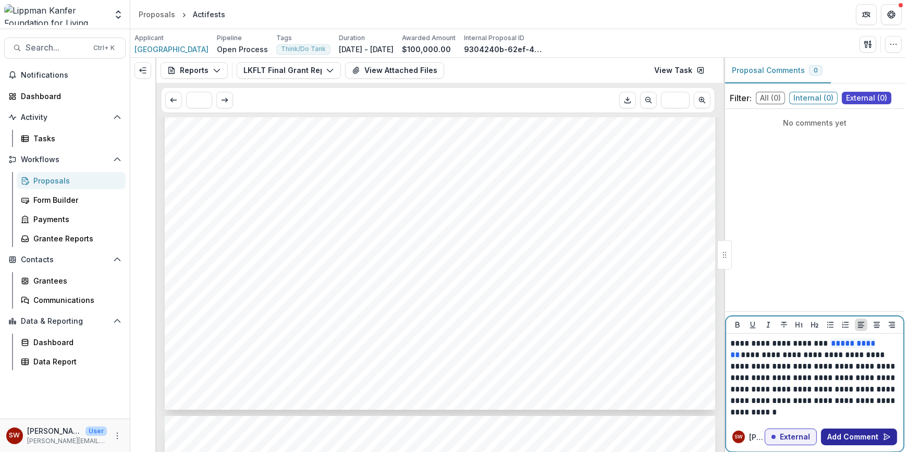
click at [868, 437] on button "Add Comment" at bounding box center [859, 437] width 76 height 17
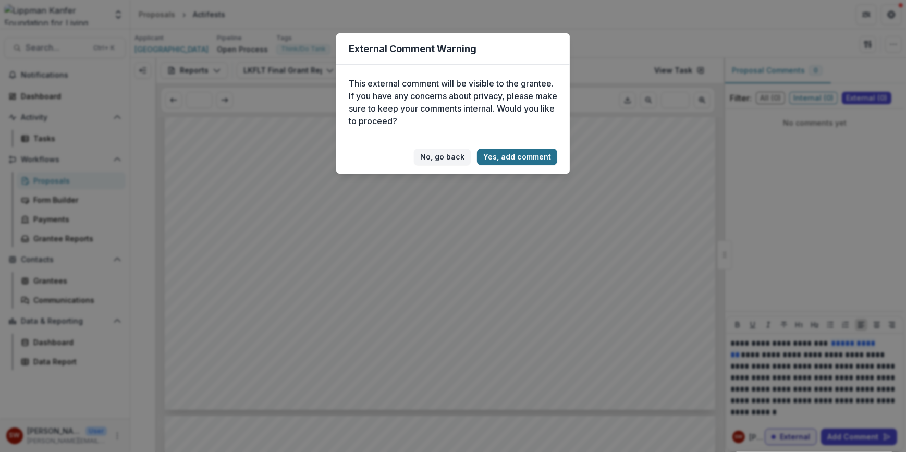
click at [526, 161] on button "Yes, add comment" at bounding box center [517, 157] width 80 height 17
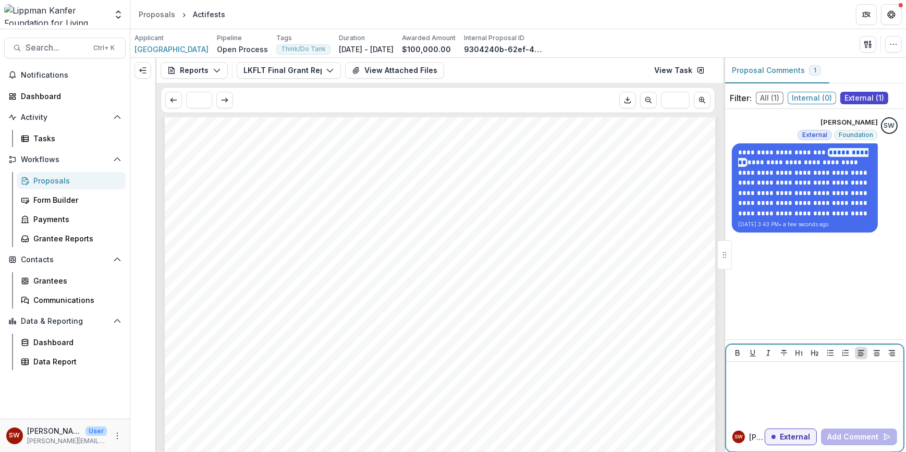
scroll to position [0, 0]
click at [185, 72] on button "Reports" at bounding box center [194, 70] width 67 height 17
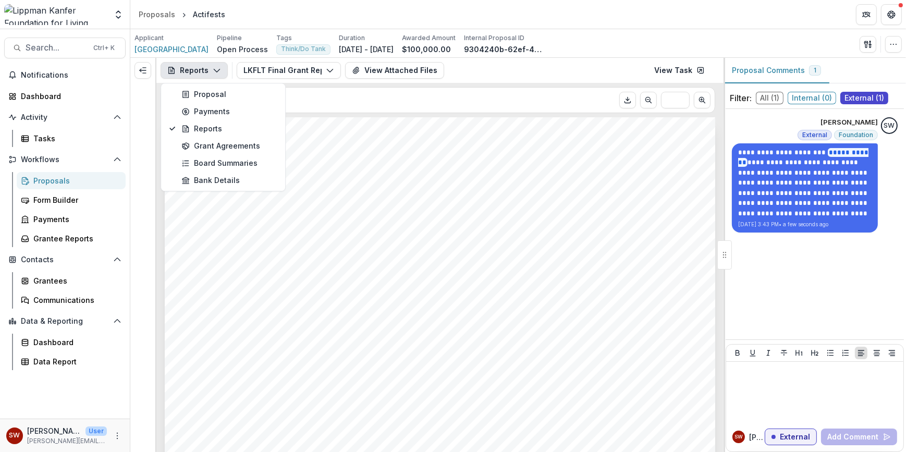
click at [185, 72] on button "Reports" at bounding box center [194, 70] width 67 height 17
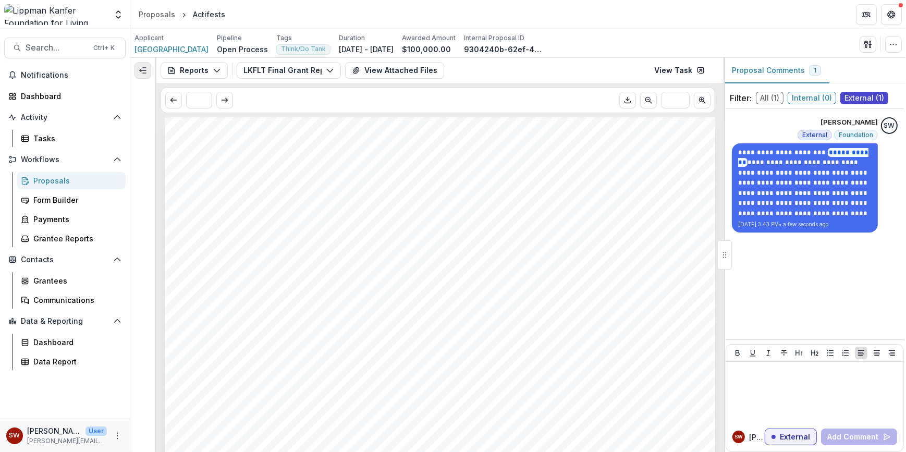
click at [136, 69] on button "Expand left" at bounding box center [143, 70] width 17 height 17
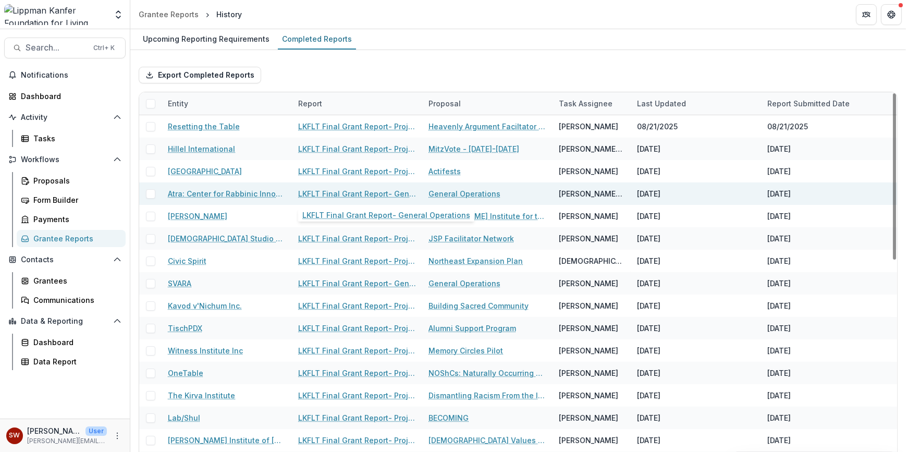
click at [344, 191] on link "LKFLT Final Grant Report- General Operations" at bounding box center [357, 193] width 118 height 11
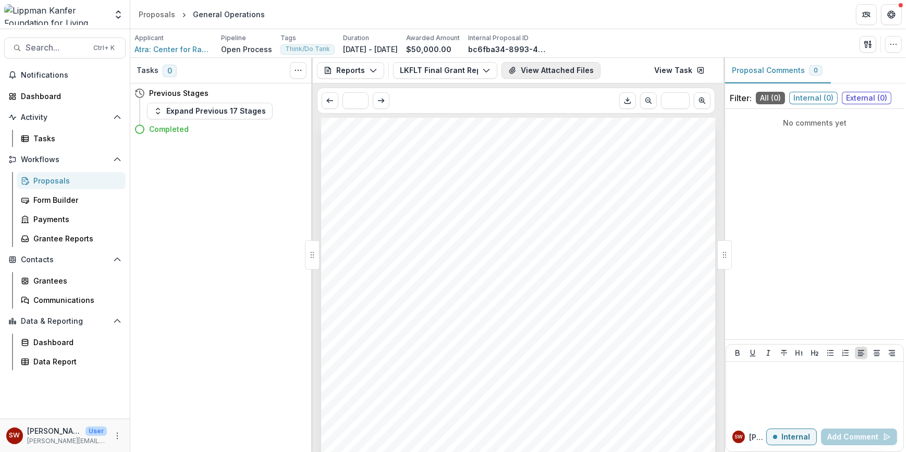
click at [548, 72] on button "View Attached Files" at bounding box center [551, 70] width 99 height 17
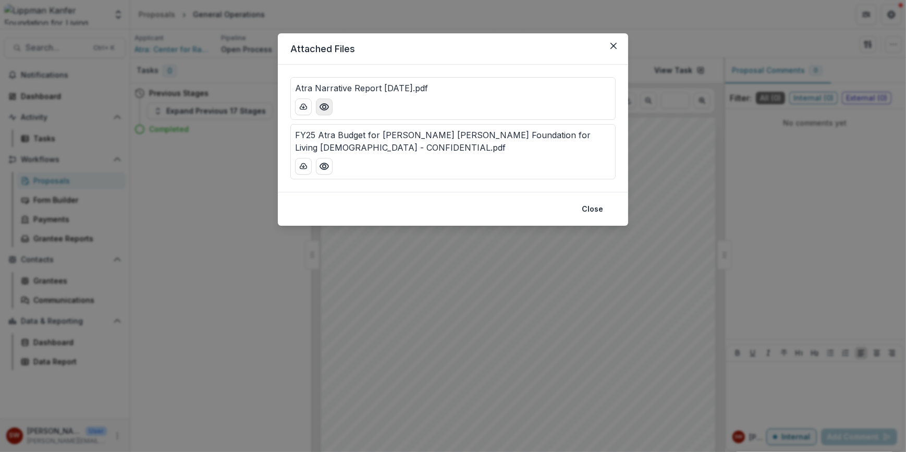
click at [320, 108] on icon "Preview Atra Narrative Report July 2025.pdf" at bounding box center [324, 107] width 10 height 10
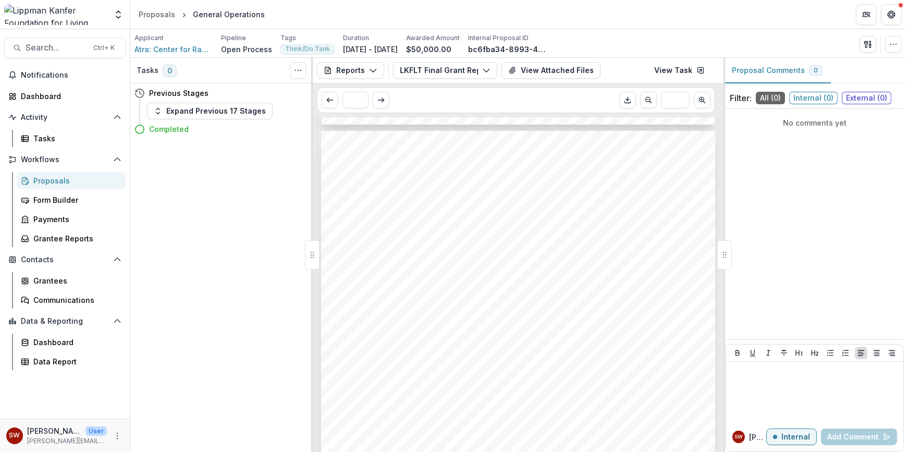
scroll to position [548, 0]
click at [556, 76] on button "View Attached Files" at bounding box center [551, 70] width 99 height 17
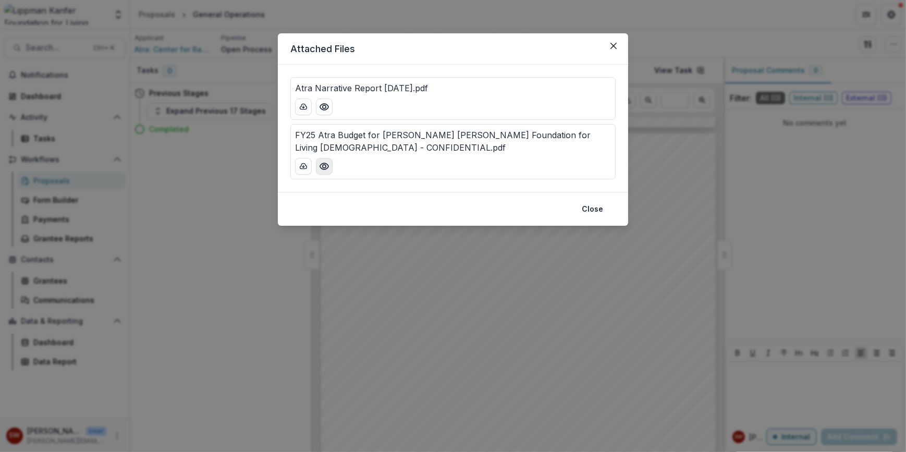
click at [322, 172] on button "Preview FY25 Atra Budget for Lippman Kanfer Foundation for Living Torah - CONFI…" at bounding box center [324, 166] width 17 height 17
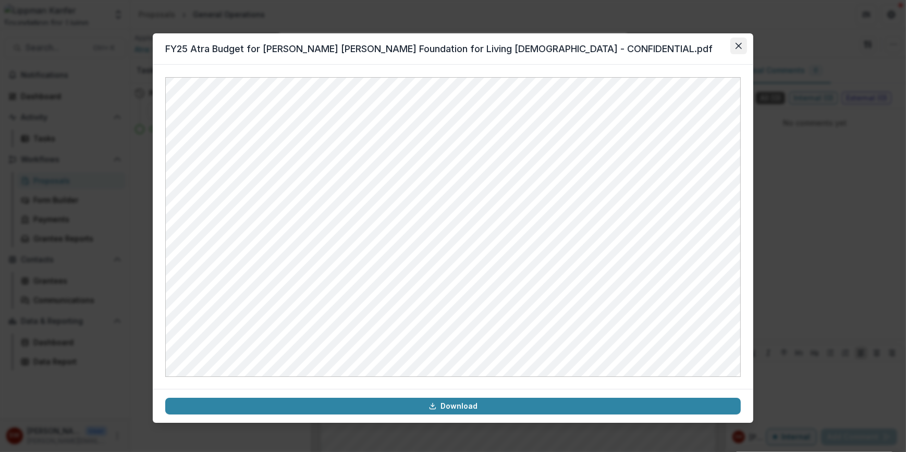
click at [746, 44] on button "Close" at bounding box center [739, 46] width 17 height 17
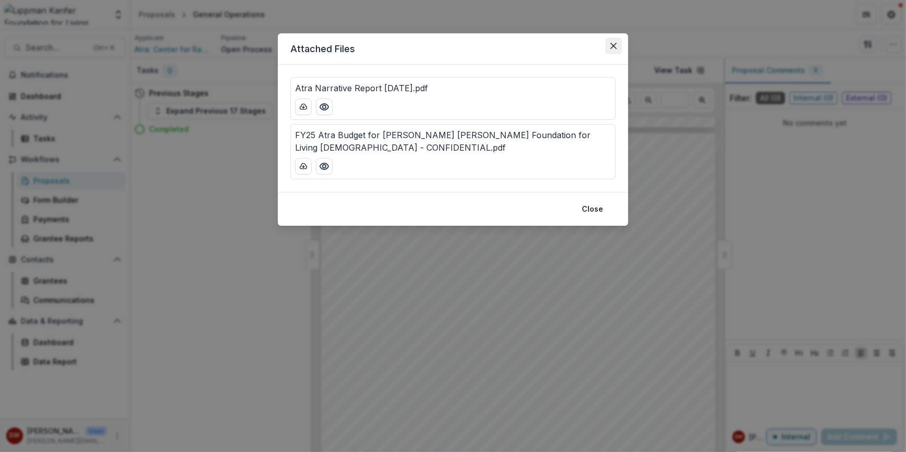
click at [617, 50] on button "Close" at bounding box center [613, 46] width 17 height 17
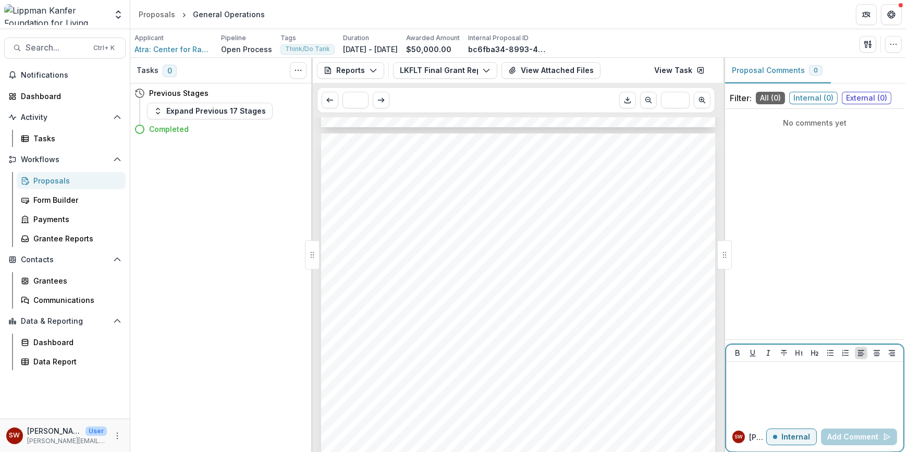
click at [787, 368] on p at bounding box center [815, 371] width 169 height 11
click at [861, 100] on span "External ( 0 )" at bounding box center [867, 98] width 50 height 13
click at [750, 369] on p at bounding box center [815, 371] width 169 height 11
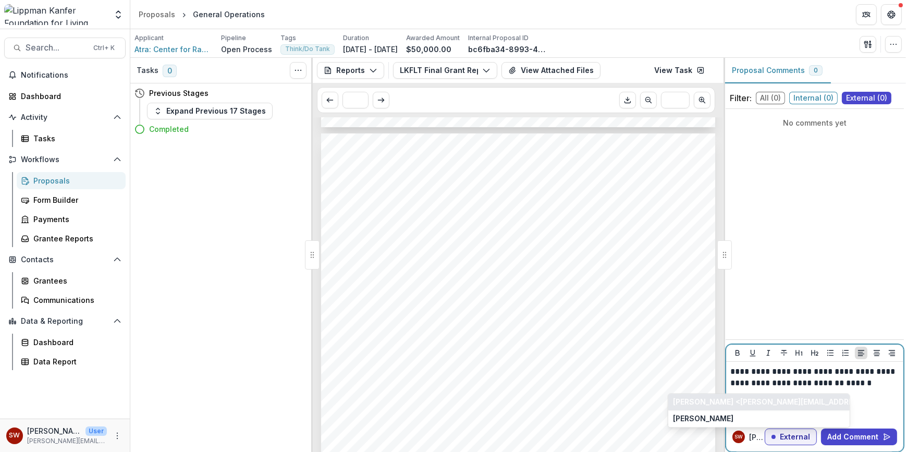
click at [779, 407] on button "[PERSON_NAME] <[PERSON_NAME][EMAIL_ADDRESS][DOMAIN_NAME]>" at bounding box center [758, 402] width 181 height 17
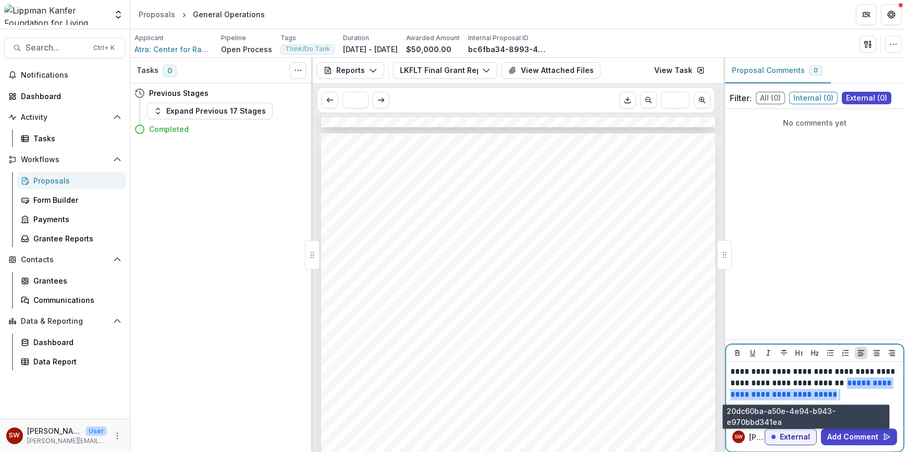
drag, startPoint x: 831, startPoint y: 394, endPoint x: 754, endPoint y: 396, distance: 76.7
click at [754, 396] on p "**********" at bounding box center [815, 383] width 169 height 34
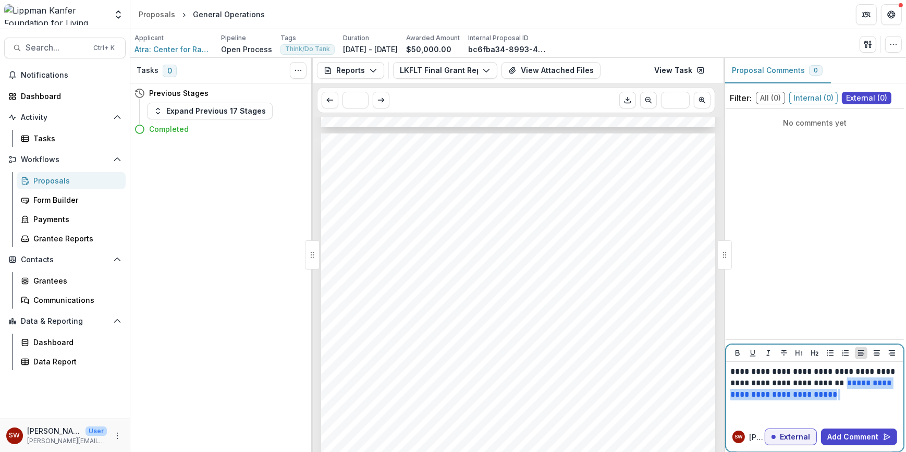
click at [838, 392] on p "**********" at bounding box center [815, 383] width 169 height 34
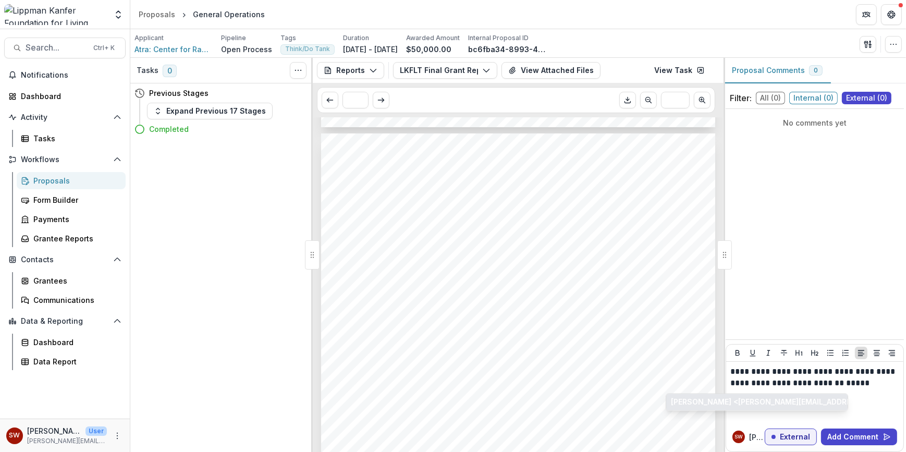
click at [834, 399] on button "[PERSON_NAME] <[PERSON_NAME][EMAIL_ADDRESS][DOMAIN_NAME]>" at bounding box center [756, 402] width 181 height 17
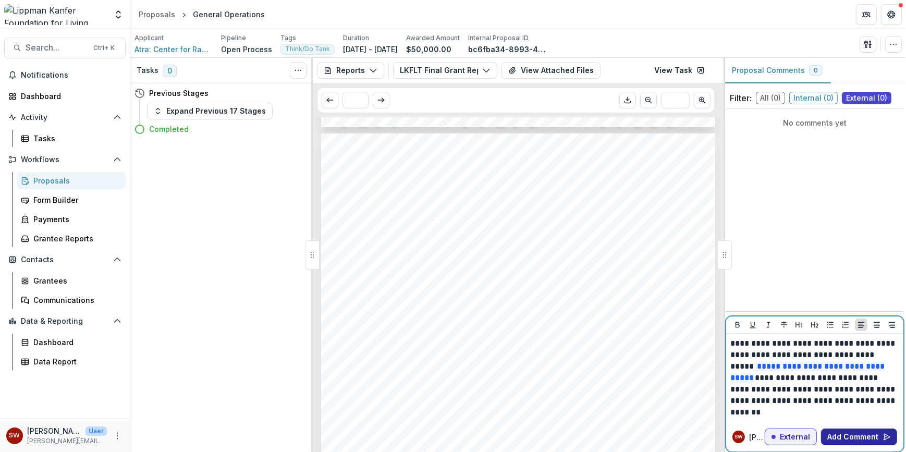
click at [854, 435] on button "Add Comment" at bounding box center [859, 437] width 76 height 17
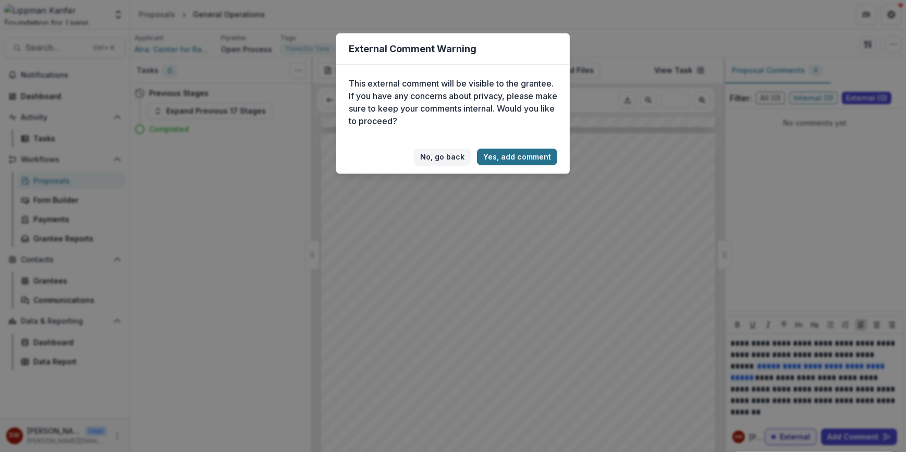
click at [518, 153] on button "Yes, add comment" at bounding box center [517, 157] width 80 height 17
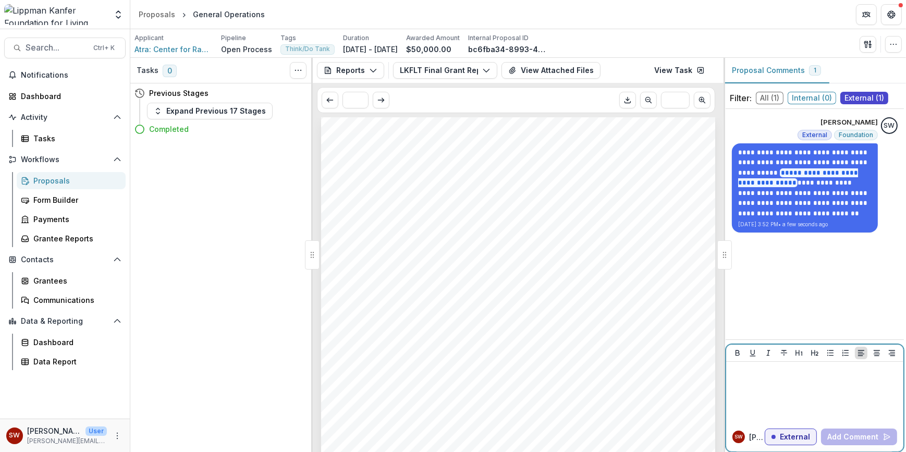
scroll to position [0, 0]
click at [475, 72] on button "LKFLT Final Grant Report- General Operations" at bounding box center [445, 70] width 104 height 17
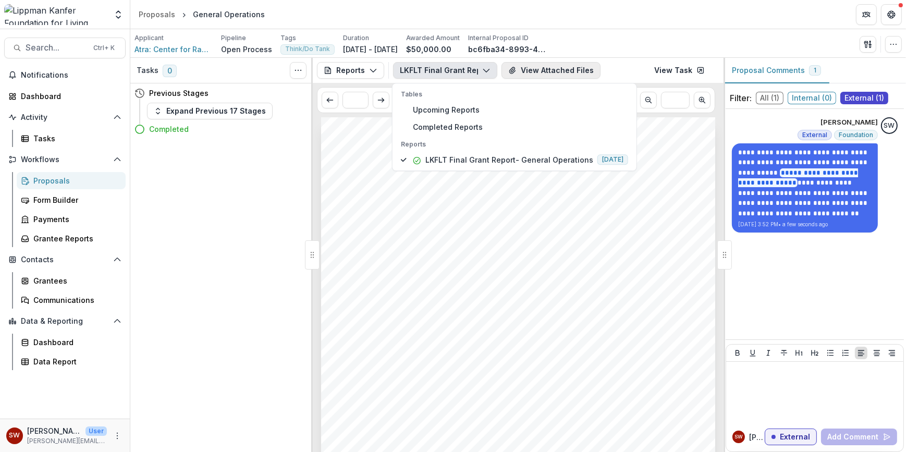
click at [529, 67] on button "View Attached Files" at bounding box center [551, 70] width 99 height 17
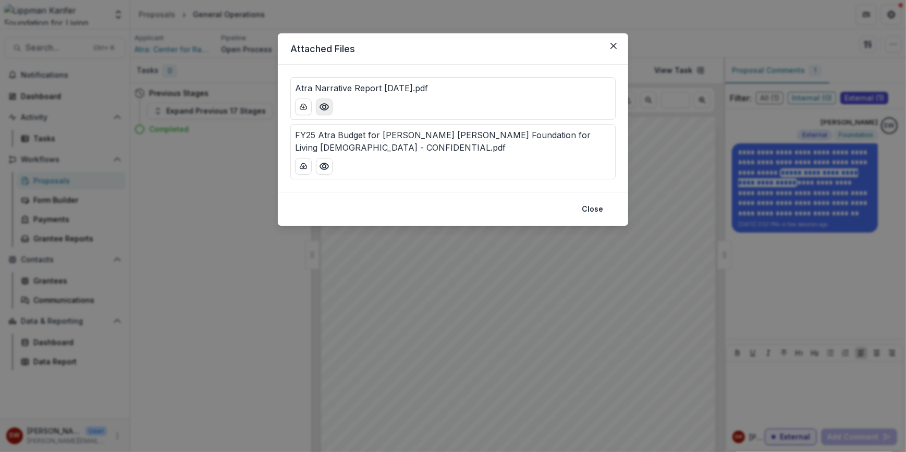
click at [328, 106] on icon "Preview Atra Narrative Report July 2025.pdf" at bounding box center [324, 107] width 10 height 10
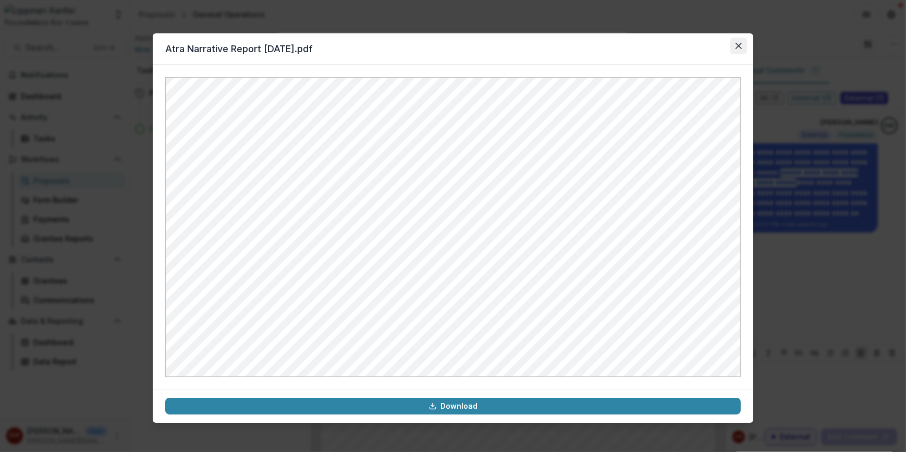
click at [735, 42] on button "Close" at bounding box center [739, 46] width 17 height 17
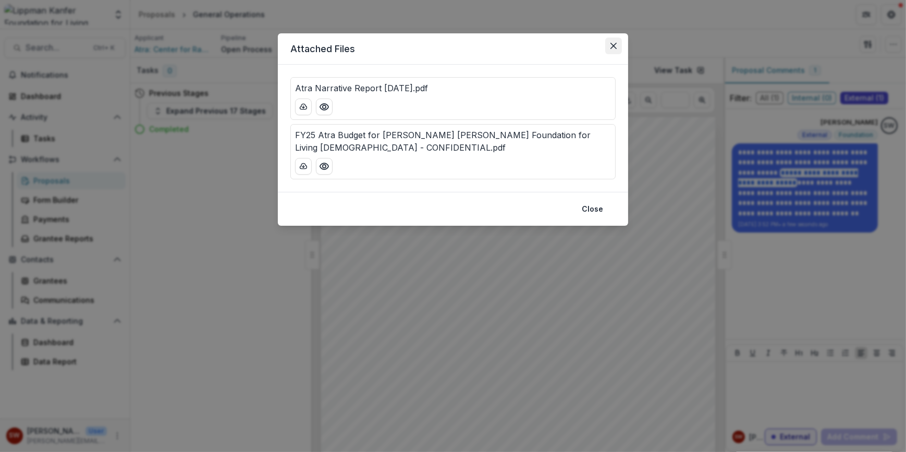
click at [622, 45] on button "Close" at bounding box center [613, 46] width 17 height 17
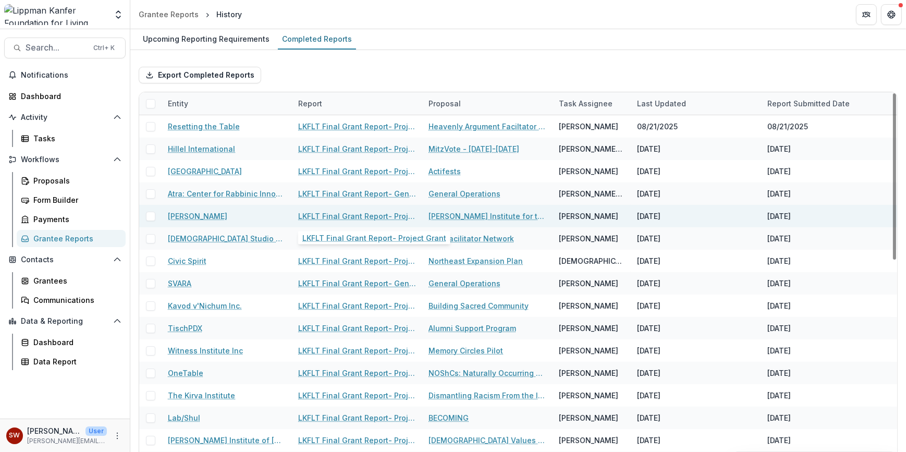
click at [394, 212] on link "LKFLT Final Grant Report- Project Grant" at bounding box center [357, 216] width 118 height 11
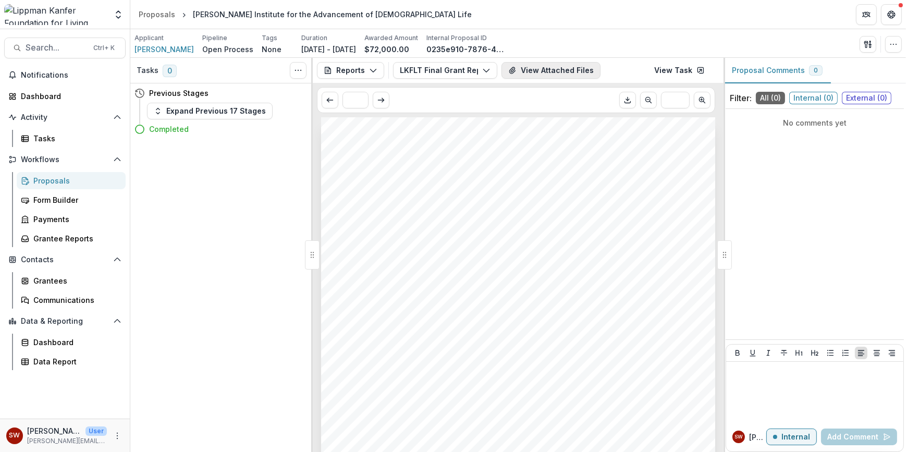
click at [563, 77] on button "View Attached Files" at bounding box center [551, 70] width 99 height 17
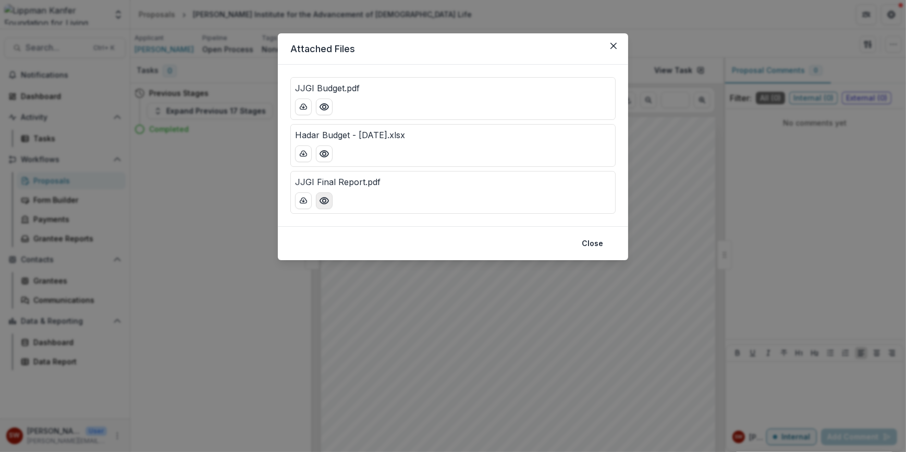
click at [331, 203] on button "Preview JJGI Final Report.pdf" at bounding box center [324, 200] width 17 height 17
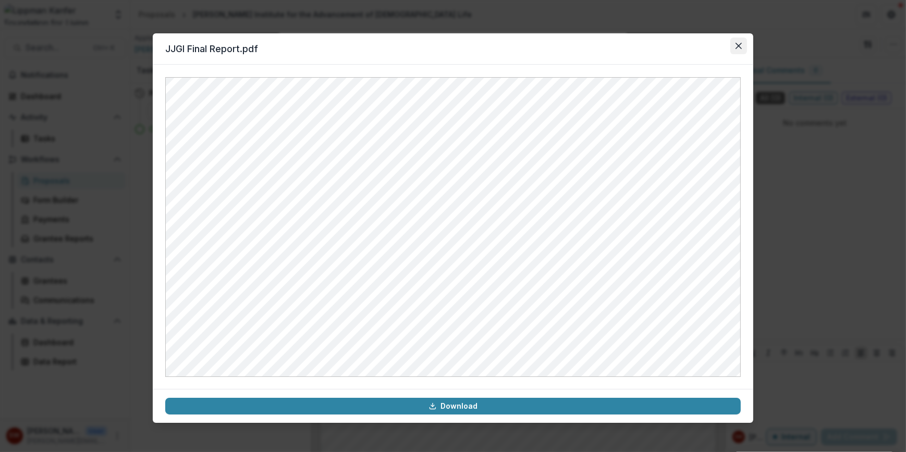
click at [737, 48] on icon "Close" at bounding box center [739, 46] width 6 height 6
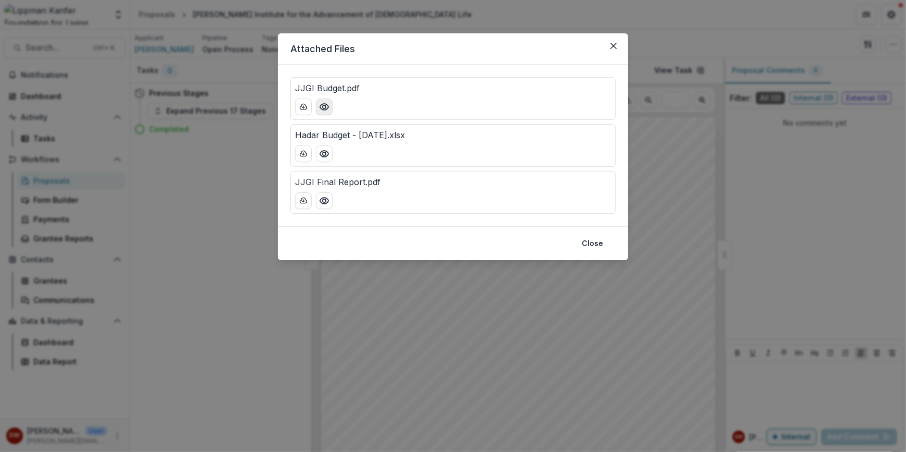
click at [321, 107] on icon "Preview JJGI Budget.pdf" at bounding box center [324, 107] width 8 height 6
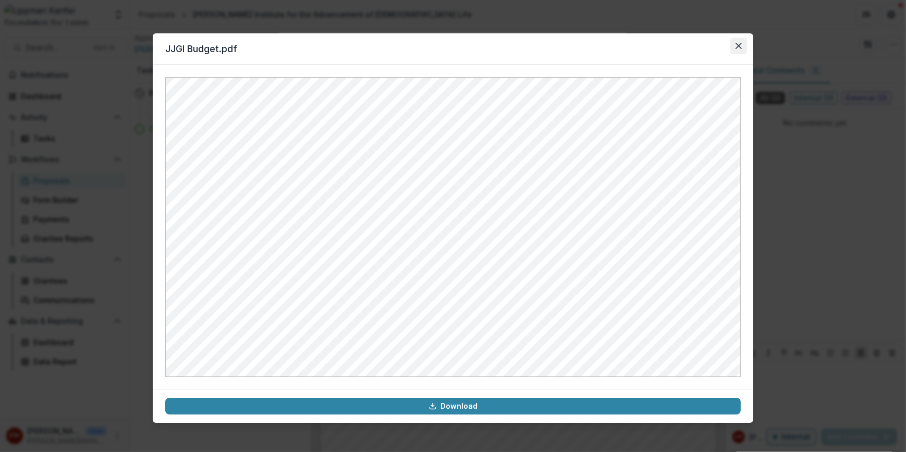
click at [739, 43] on icon "Close" at bounding box center [739, 46] width 6 height 6
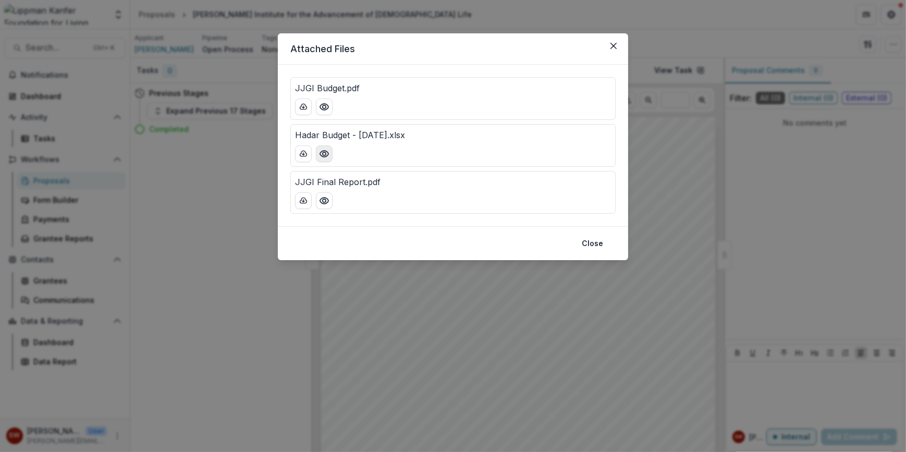
click at [318, 155] on button "Preview Hadar Budget - June 25, 2025.xlsx" at bounding box center [324, 153] width 17 height 17
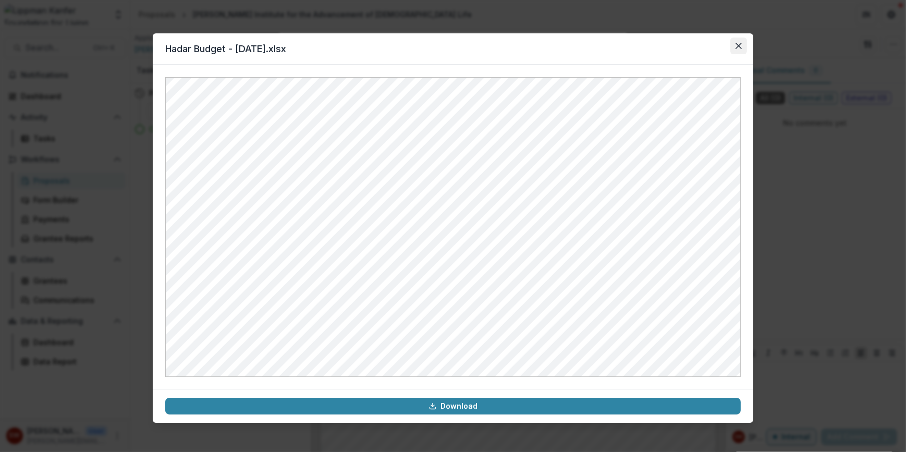
click at [736, 45] on icon "Close" at bounding box center [739, 46] width 6 height 6
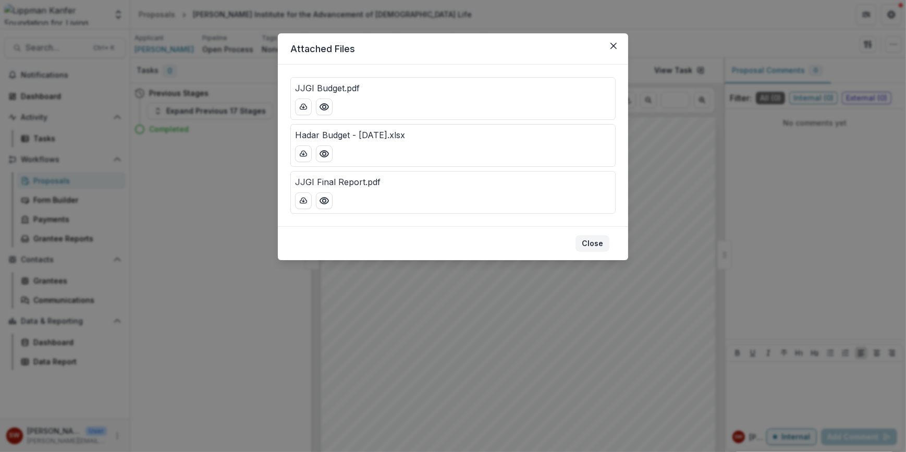
click at [603, 246] on button "Close" at bounding box center [593, 243] width 34 height 17
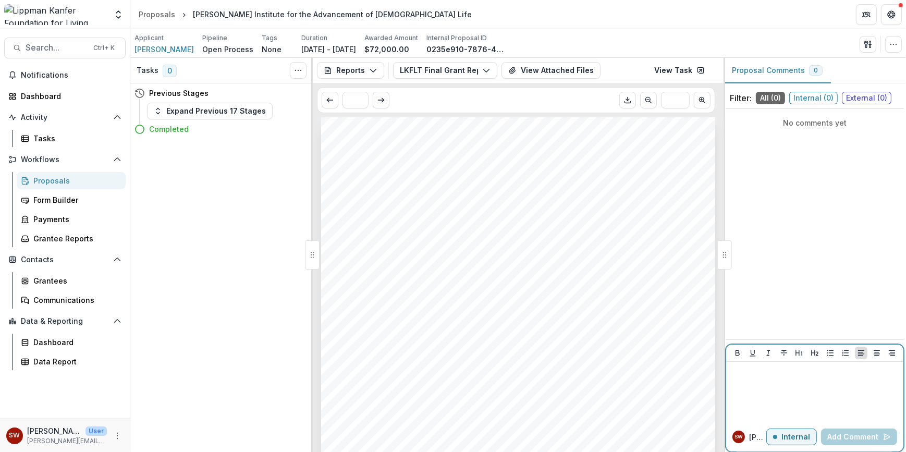
click at [799, 377] on p at bounding box center [815, 371] width 169 height 11
click at [851, 104] on span "External ( 0 )" at bounding box center [867, 98] width 50 height 13
click at [800, 372] on p at bounding box center [815, 371] width 169 height 11
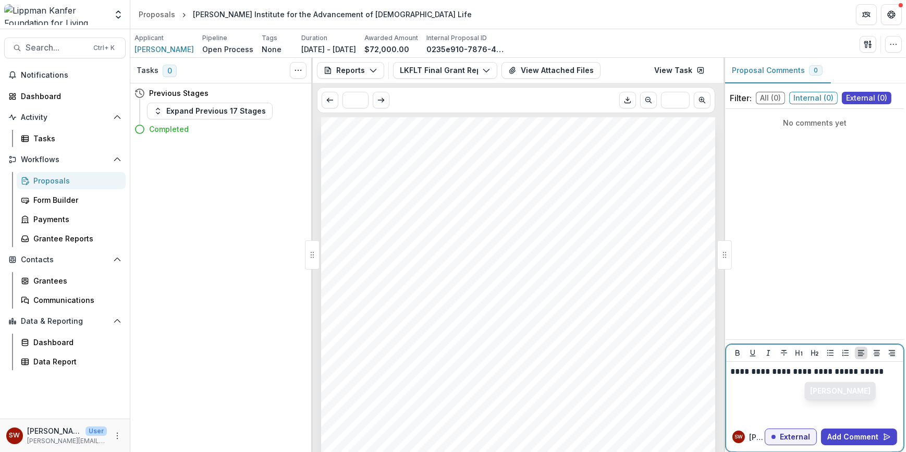
click at [865, 392] on button "[PERSON_NAME]" at bounding box center [841, 391] width 70 height 17
click at [853, 369] on p "**********" at bounding box center [815, 377] width 169 height 23
click at [840, 396] on p "**********" at bounding box center [815, 383] width 169 height 34
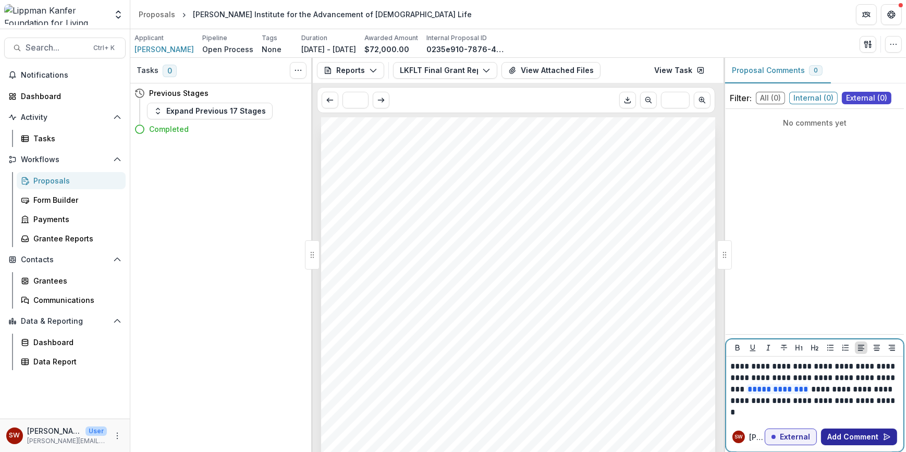
click at [864, 436] on button "Add Comment" at bounding box center [859, 437] width 76 height 17
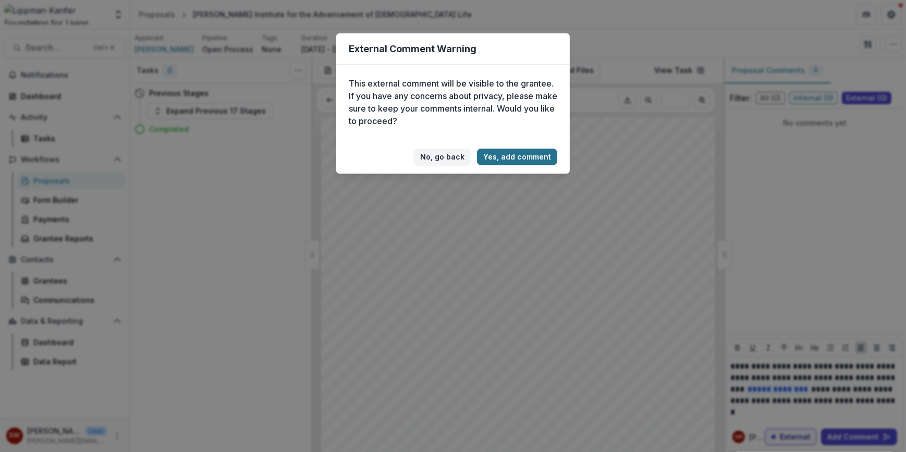
click at [530, 150] on button "Yes, add comment" at bounding box center [517, 157] width 80 height 17
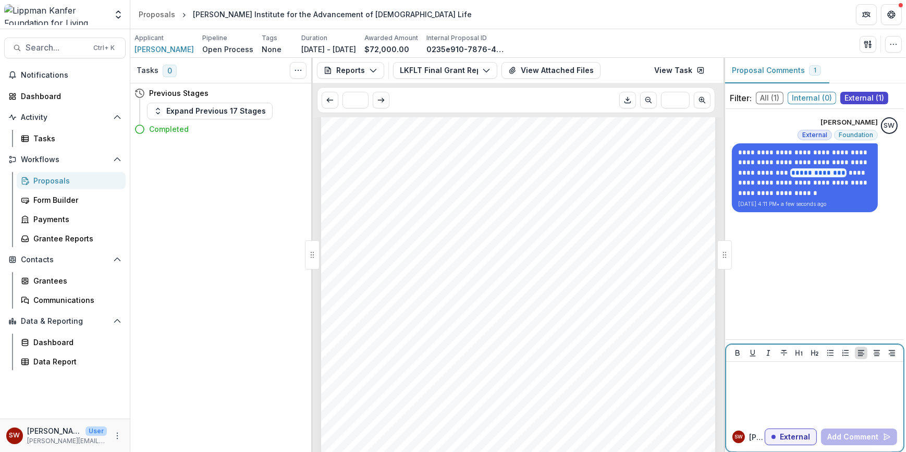
scroll to position [579, 0]
